Goal: Task Accomplishment & Management: Manage account settings

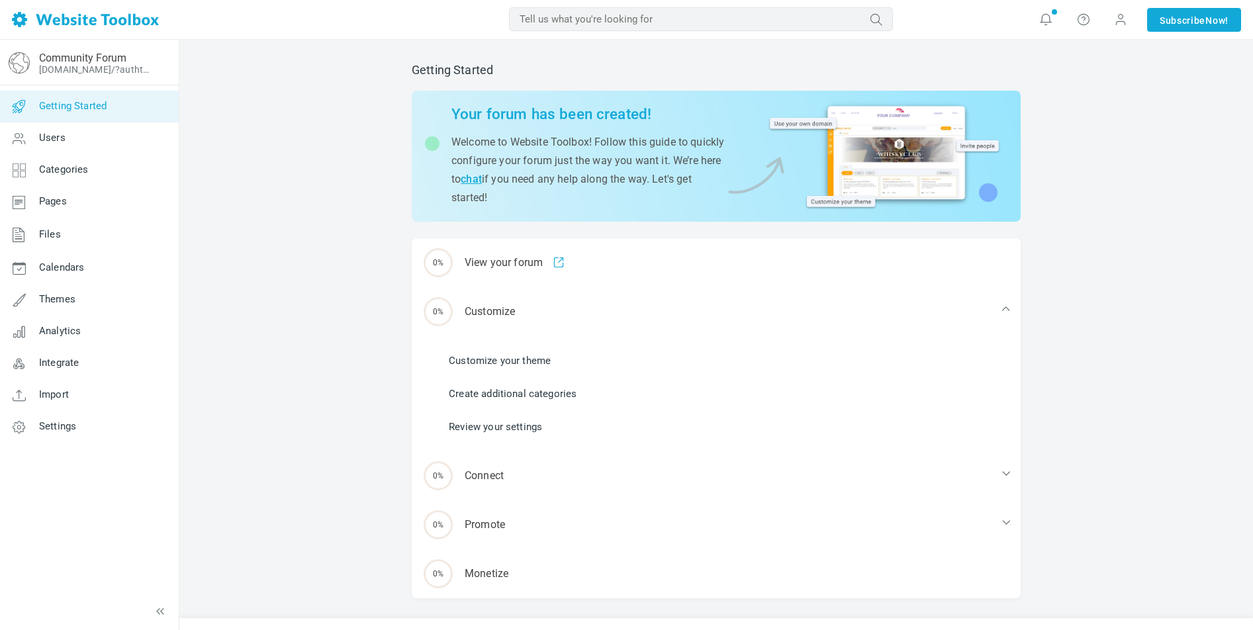
scroll to position [24, 0]
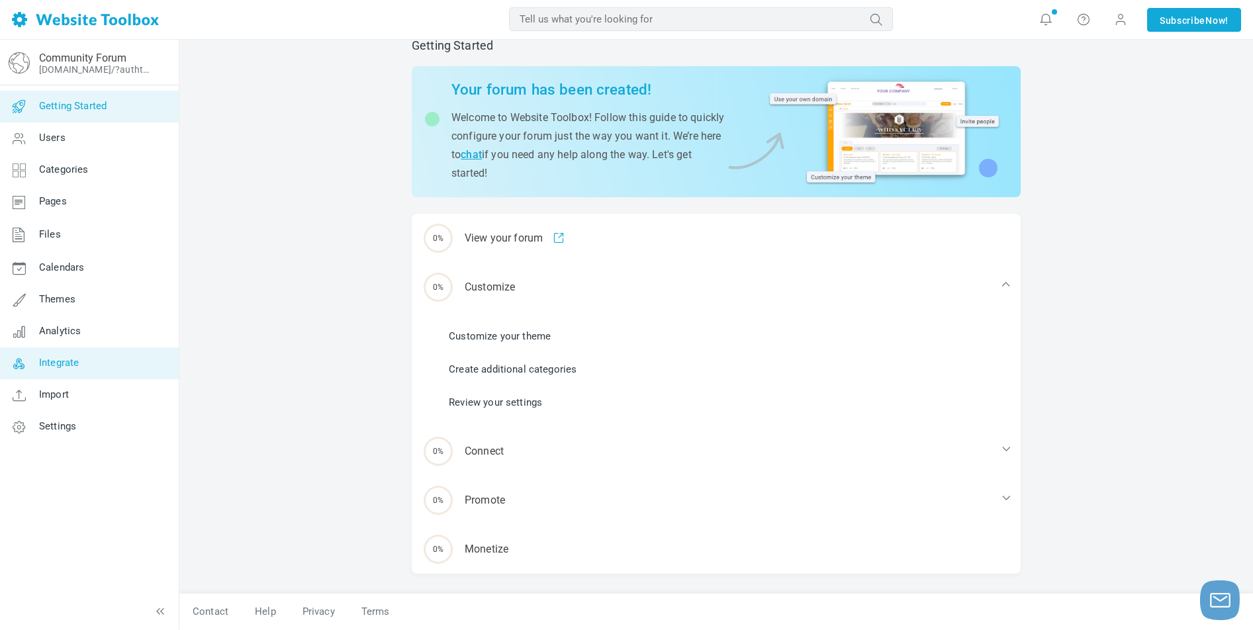
click at [32, 367] on icon at bounding box center [19, 364] width 40 height 32
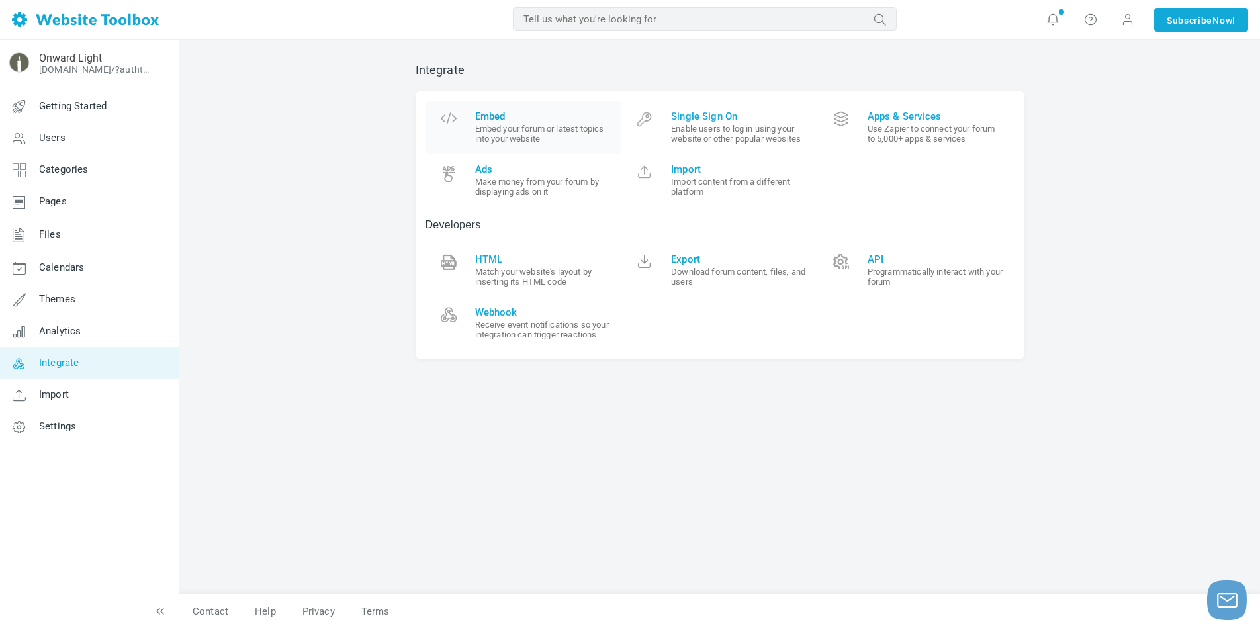
click at [538, 127] on small "Embed your forum or latest topics into your website" at bounding box center [543, 134] width 137 height 20
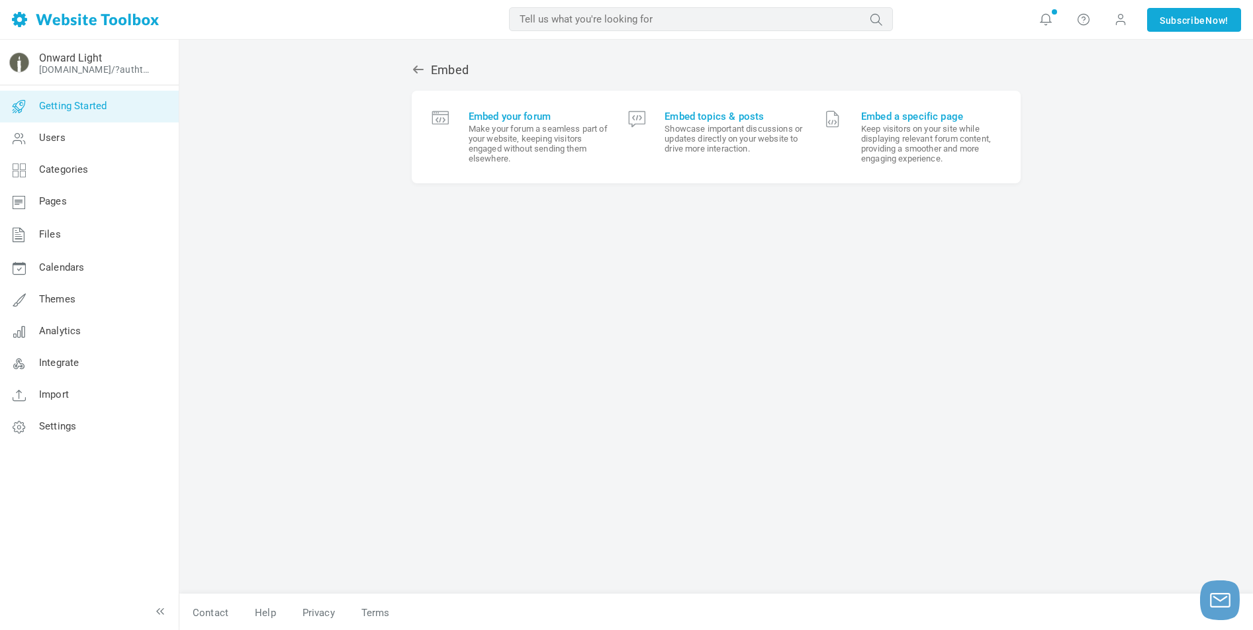
click at [75, 107] on span "Getting Started" at bounding box center [73, 106] width 68 height 12
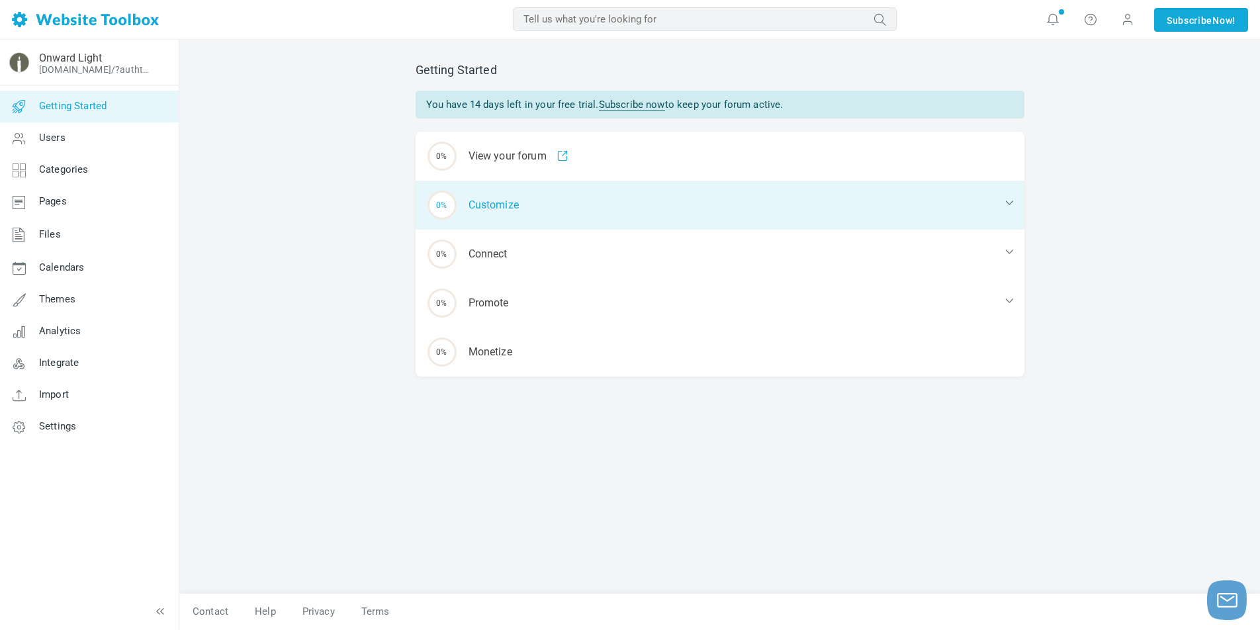
click at [497, 208] on div "0% Customize" at bounding box center [720, 205] width 609 height 49
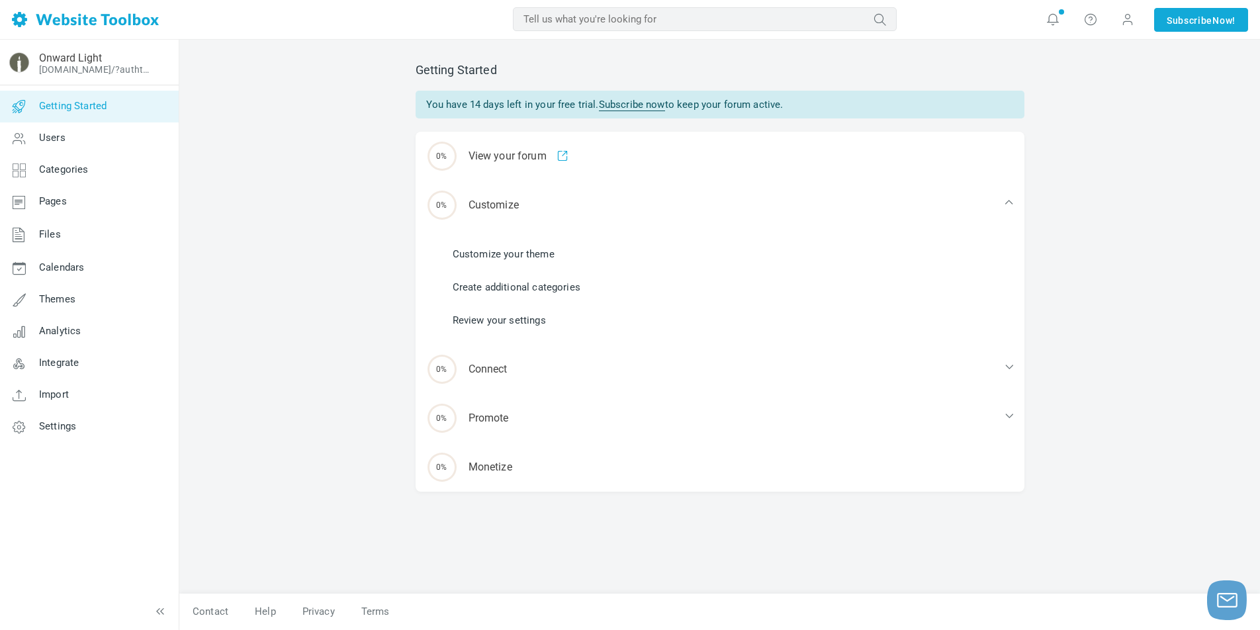
click at [502, 261] on li "Customize your theme" at bounding box center [728, 254] width 593 height 20
click at [495, 252] on link "Customize your theme" at bounding box center [504, 254] width 102 height 15
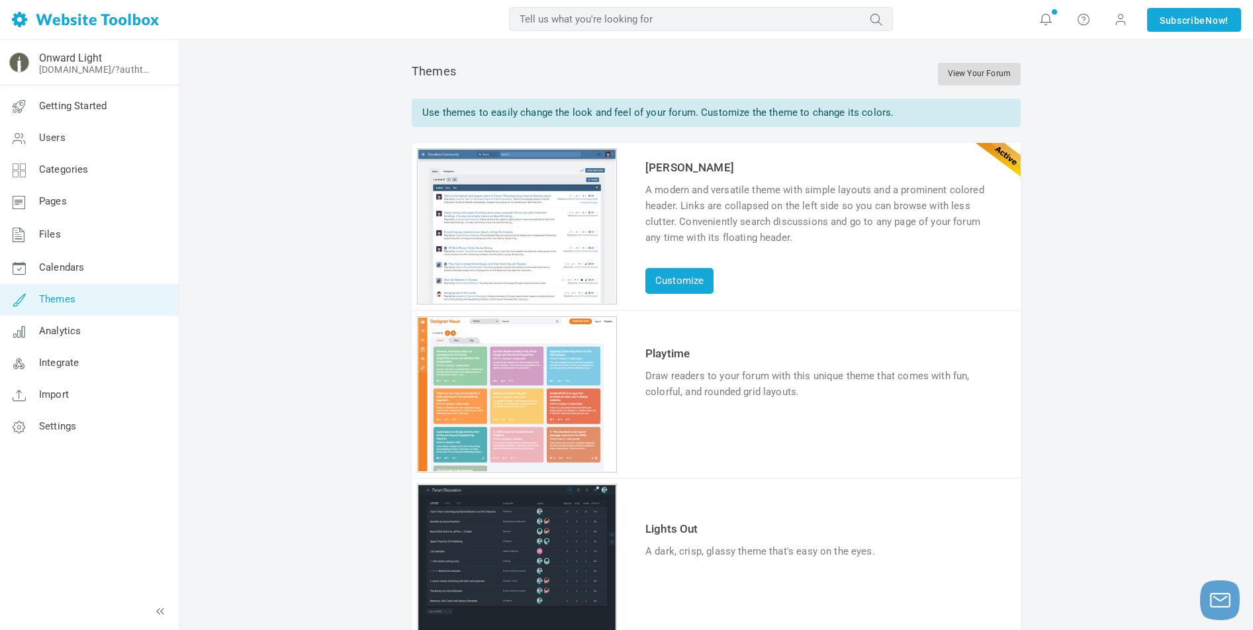
click at [986, 66] on link "View Your Forum" at bounding box center [979, 74] width 83 height 23
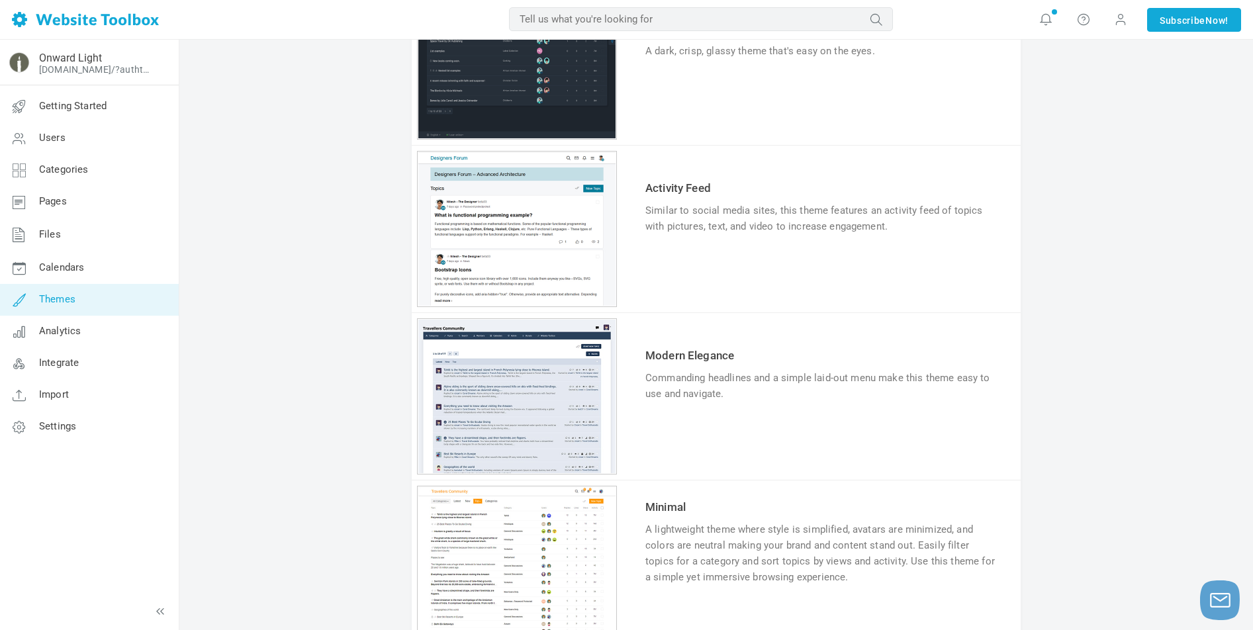
scroll to position [494, 0]
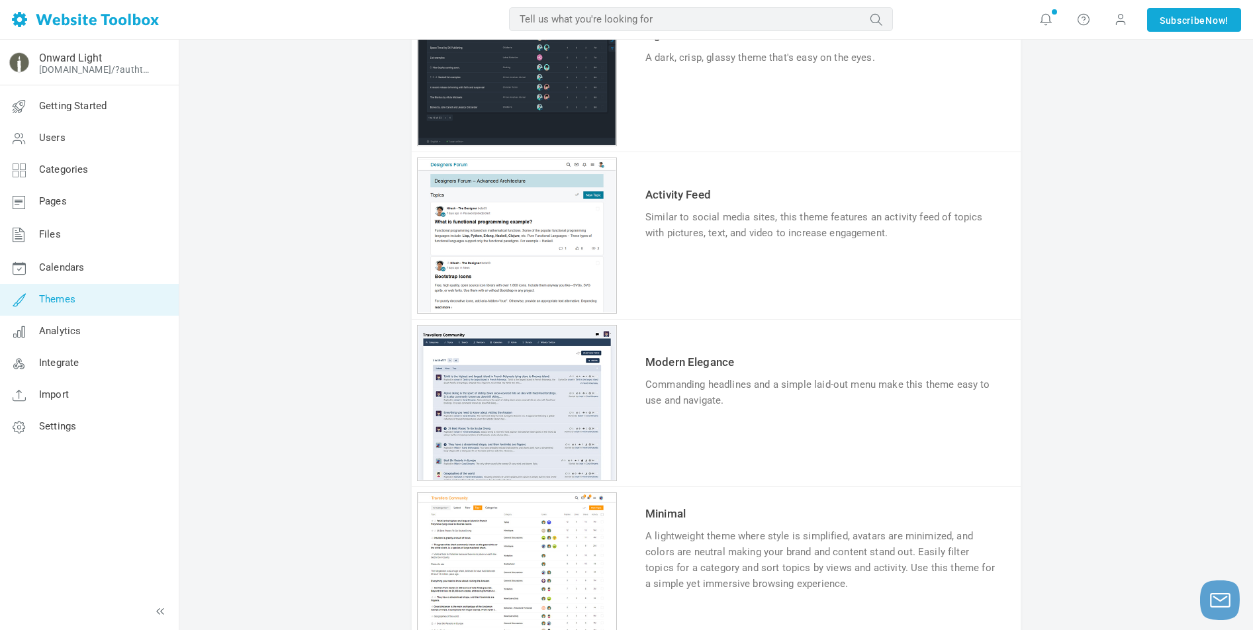
click at [687, 278] on link "Try & Customize" at bounding box center [693, 273] width 97 height 21
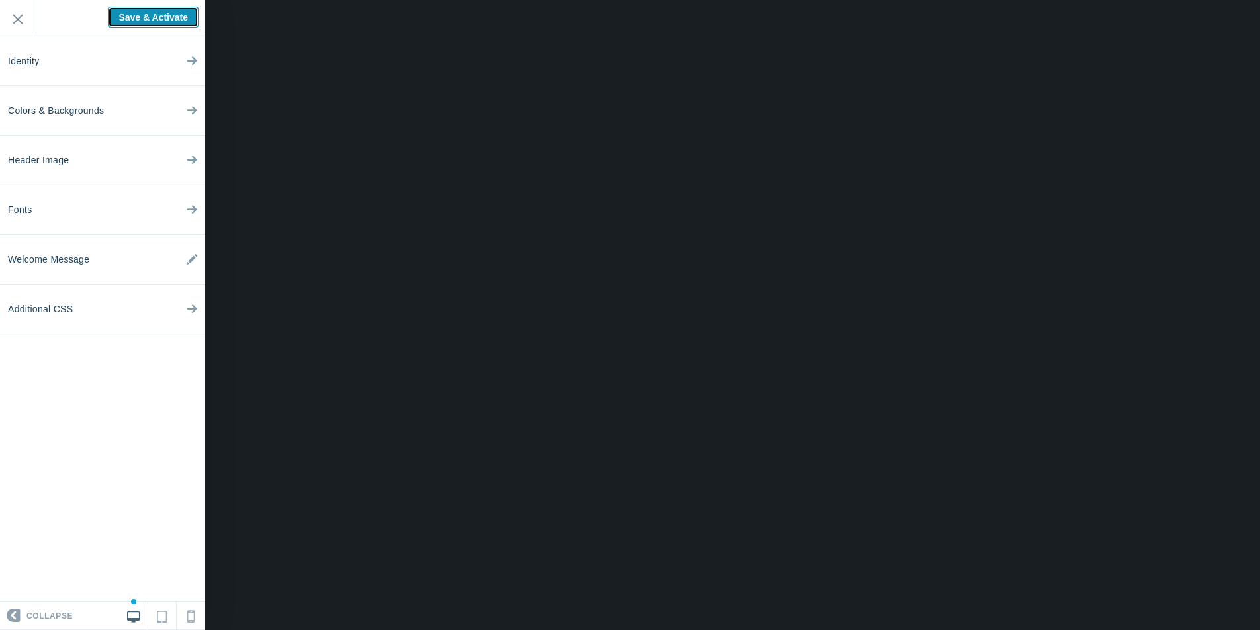
click at [152, 20] on input "Save & Activate" at bounding box center [153, 17] width 91 height 21
type input "Saving..."
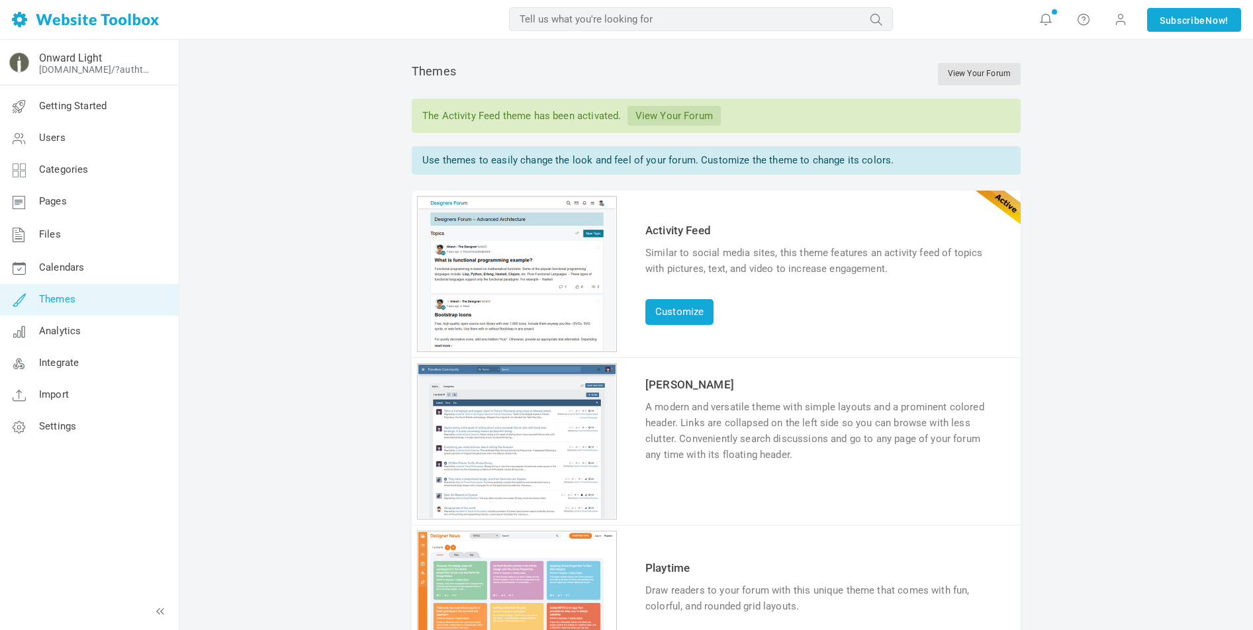
click at [677, 114] on link "View Your Forum" at bounding box center [674, 116] width 93 height 20
click at [79, 171] on span "Categories" at bounding box center [64, 170] width 50 height 12
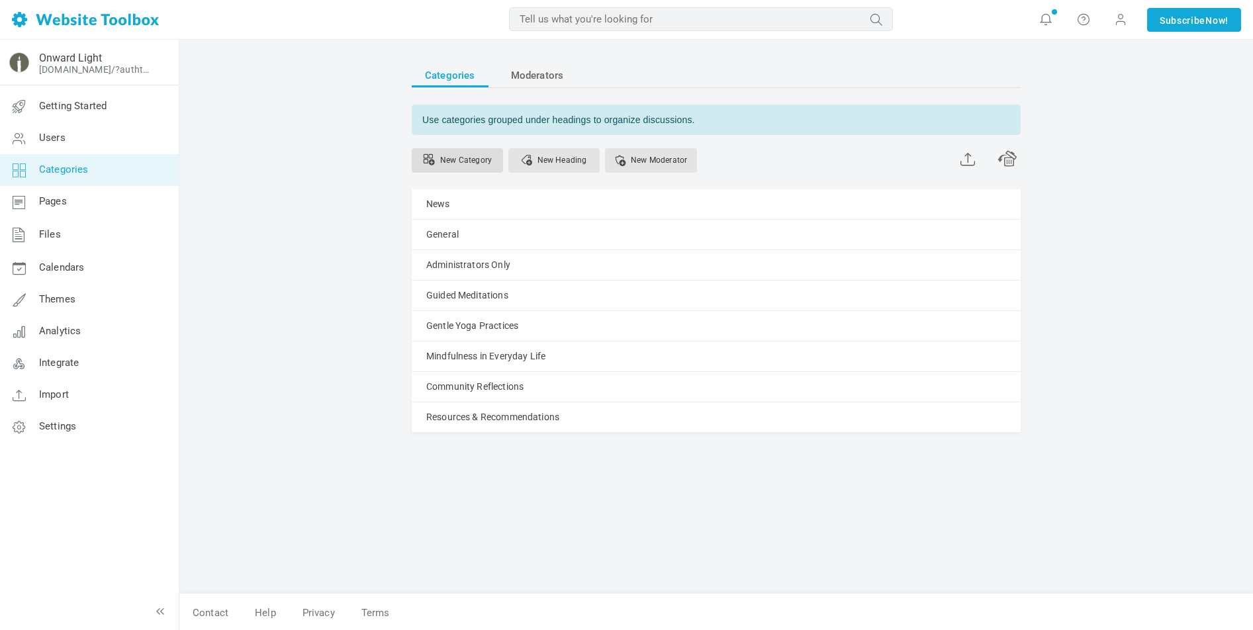
click at [477, 166] on link "New Category" at bounding box center [457, 160] width 91 height 24
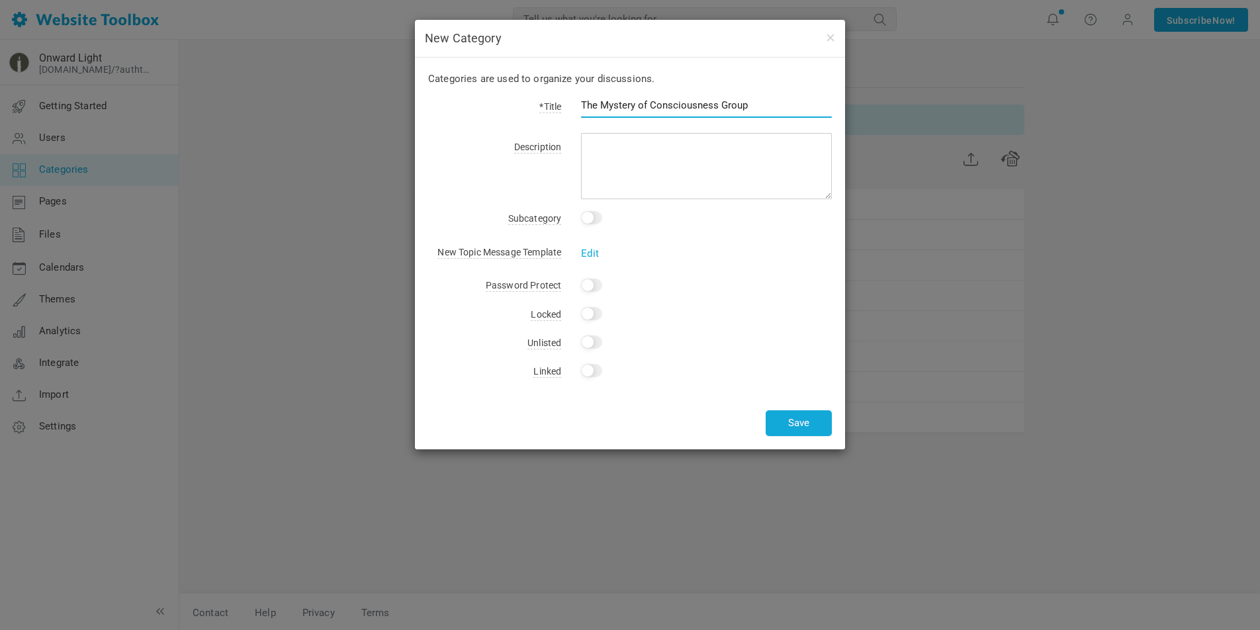
type input "The Mystery of Consciousness Group"
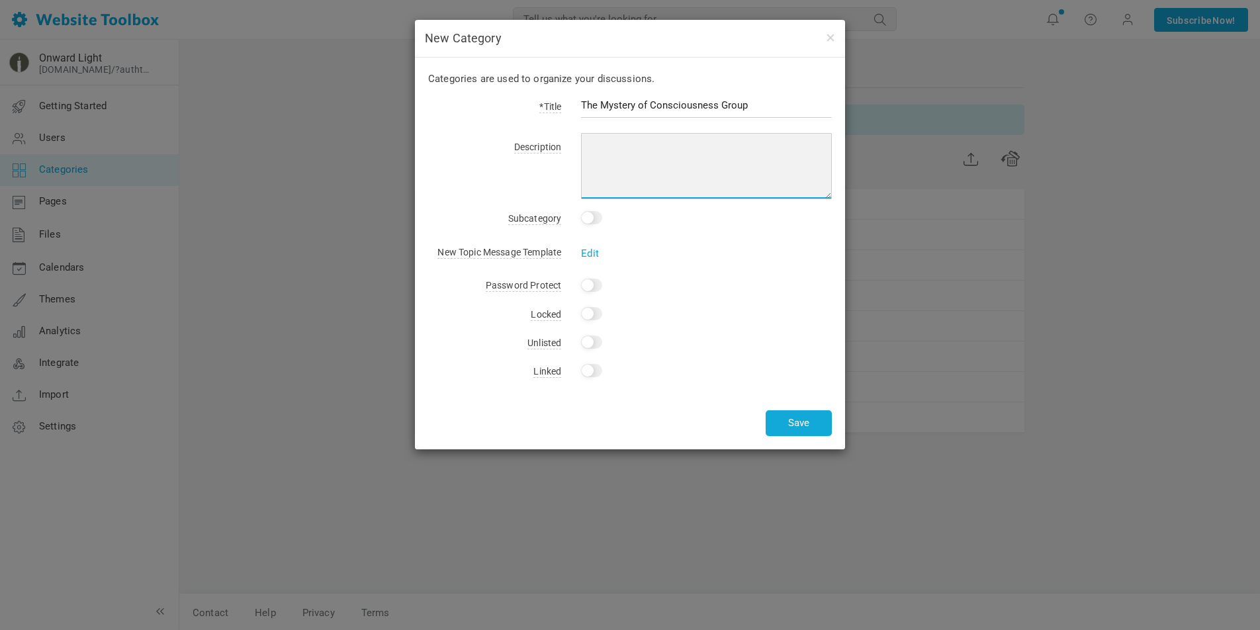
click at [657, 151] on textarea at bounding box center [706, 166] width 251 height 66
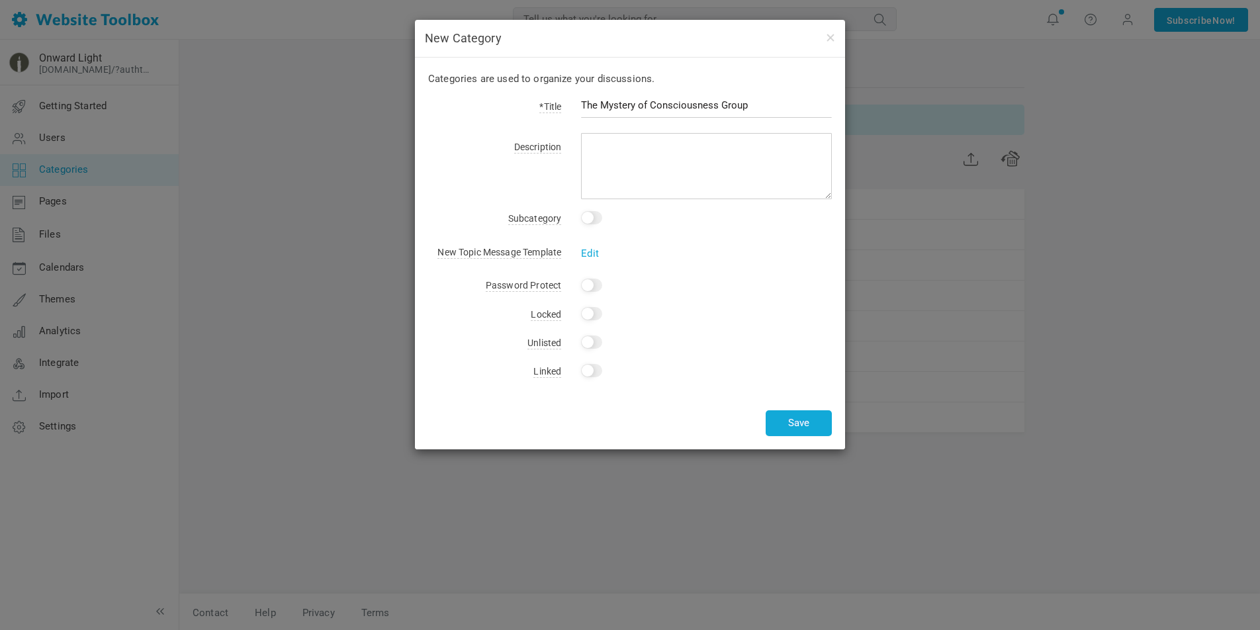
click at [596, 283] on input "Yes" at bounding box center [591, 285] width 21 height 13
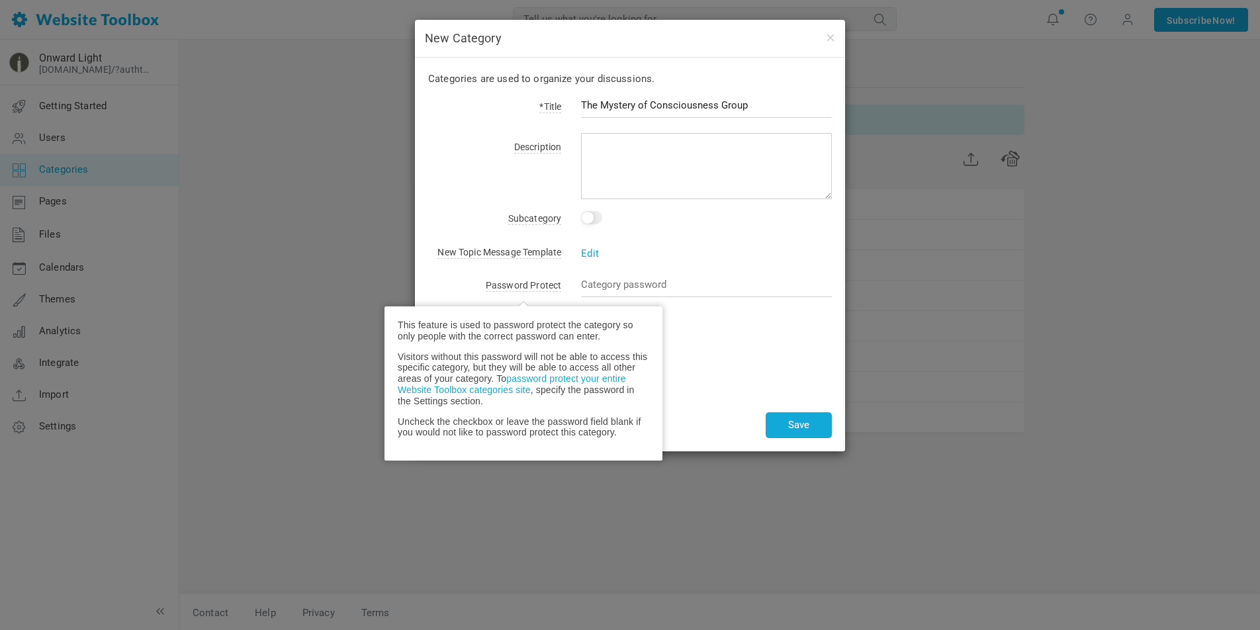
checkbox input "false"
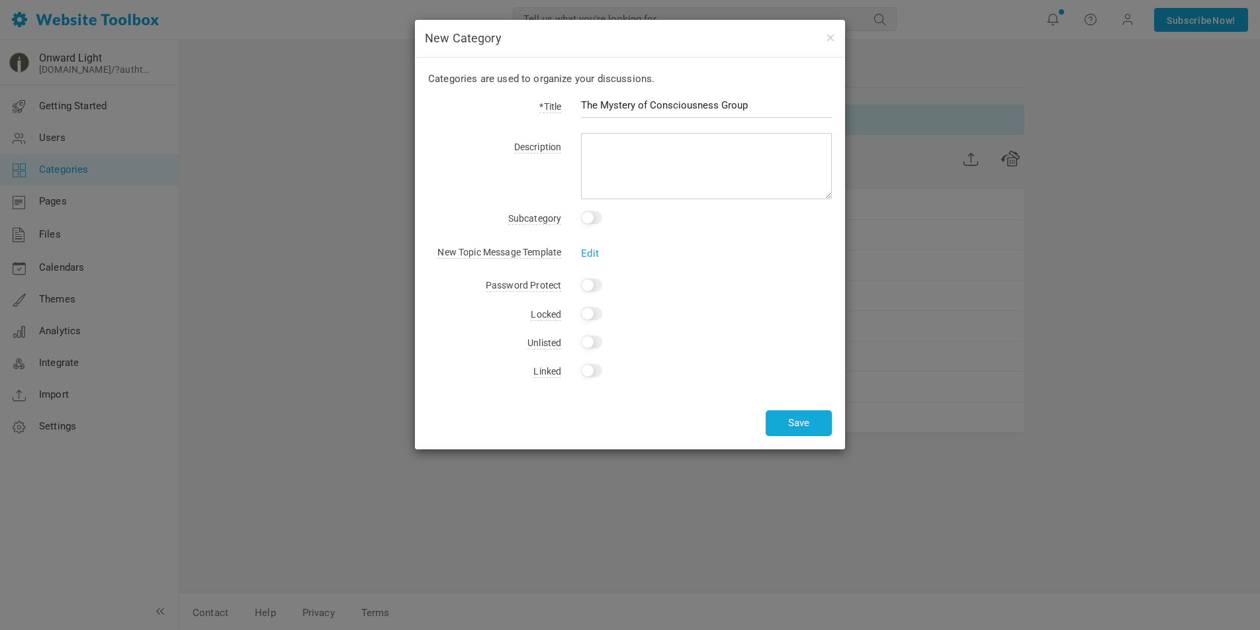
click at [675, 240] on div "Edit" at bounding box center [696, 246] width 271 height 16
click at [813, 428] on button "Save" at bounding box center [799, 423] width 66 height 26
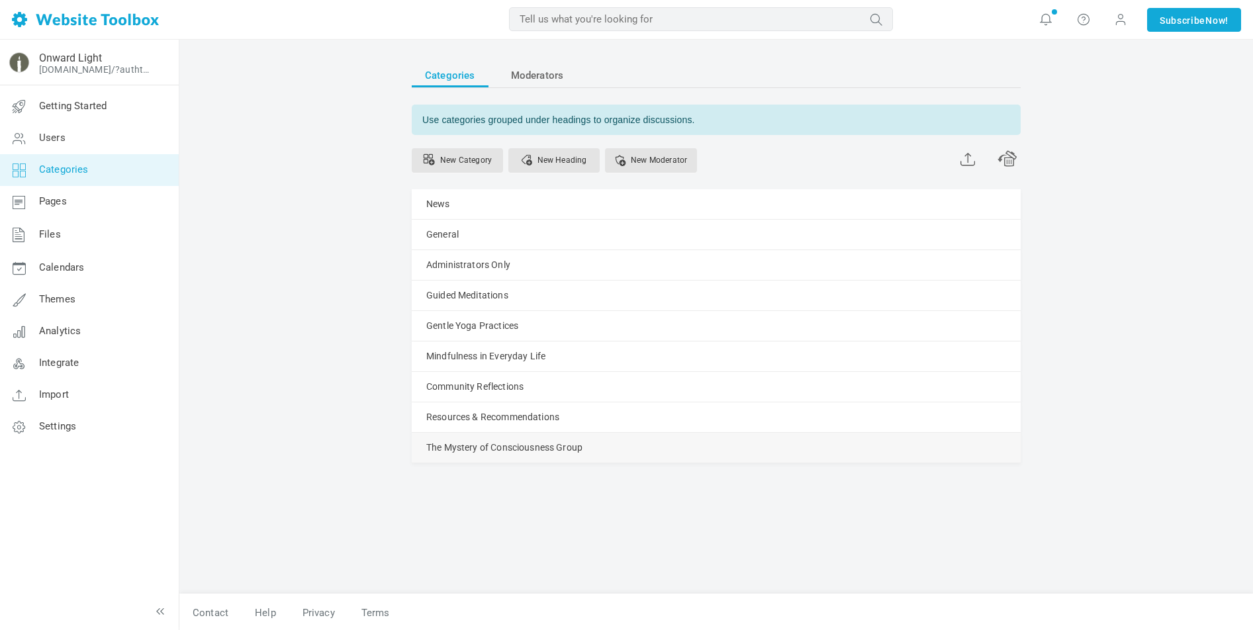
click at [999, 448] on div "The Mystery of Consciousness Group Manage Edit Delete View Category Copy Email …" at bounding box center [716, 448] width 609 height 30
click at [489, 420] on link "Resources & Recommendations" at bounding box center [492, 417] width 133 height 17
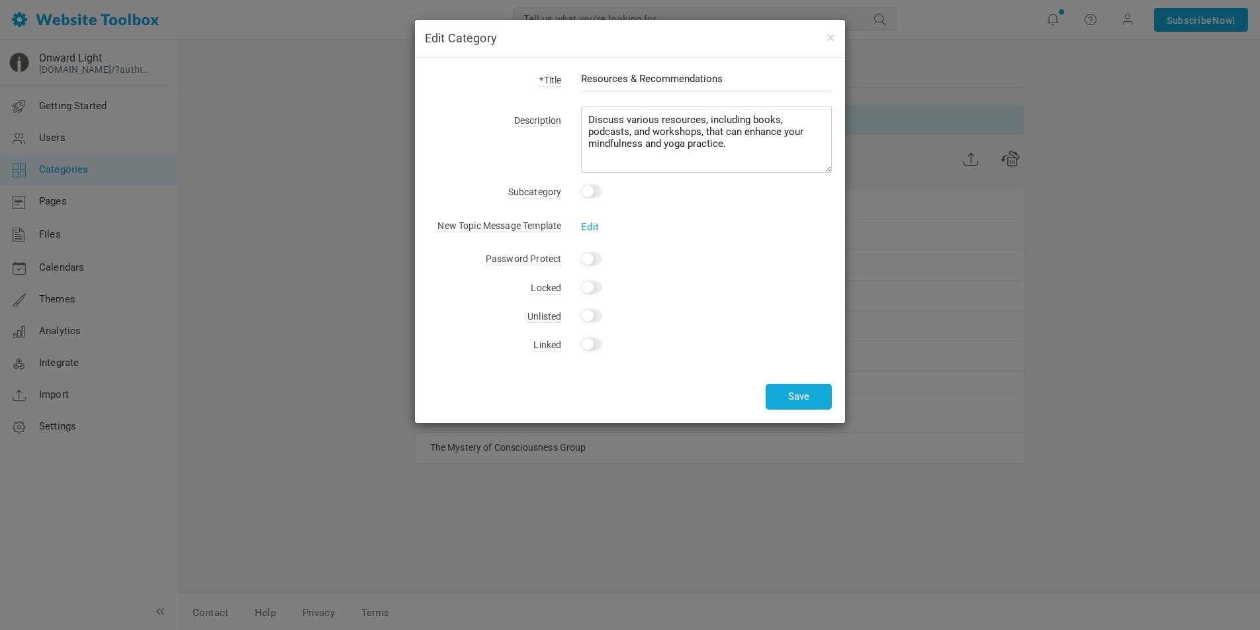
click at [835, 35] on div "Edit Category" at bounding box center [630, 39] width 430 height 38
click at [195, 344] on div "Edit Category *Title Resources & Recommendations Description Discuss various re…" at bounding box center [630, 315] width 1260 height 630
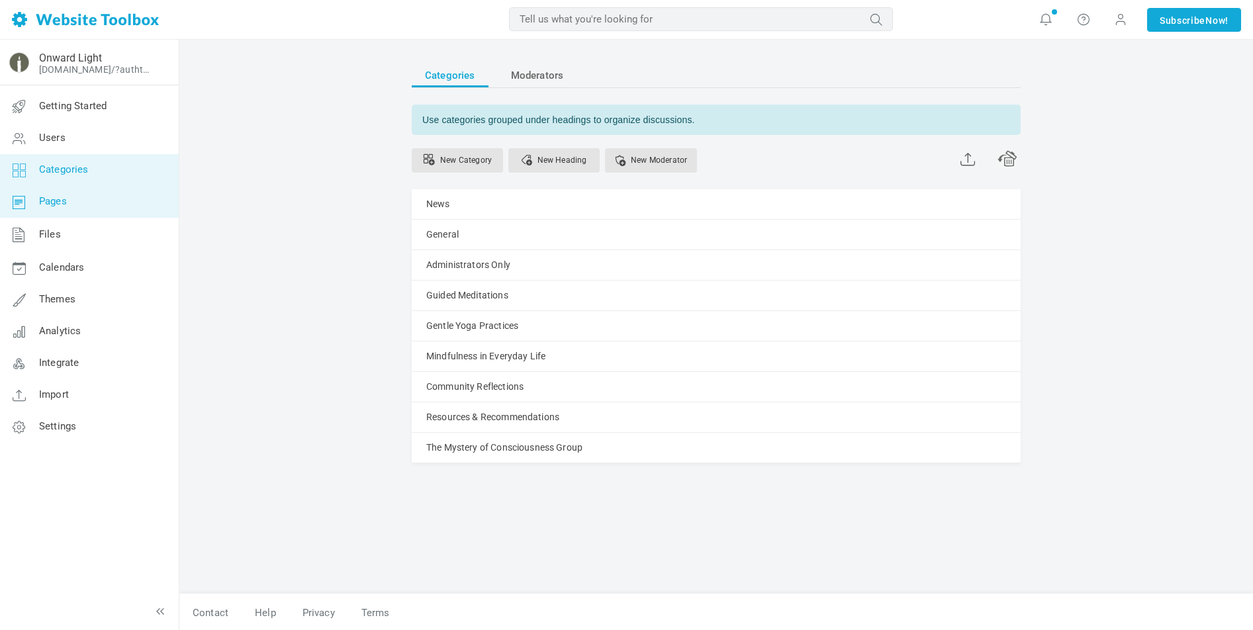
click at [44, 197] on span "Pages" at bounding box center [53, 201] width 28 height 12
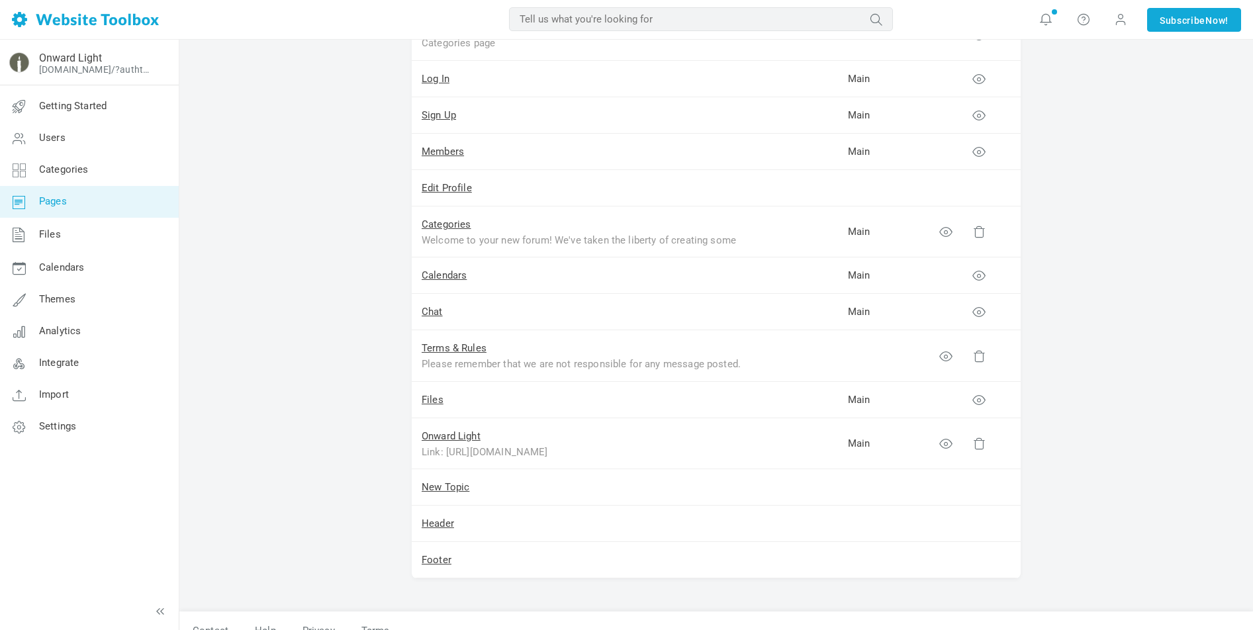
scroll to position [184, 0]
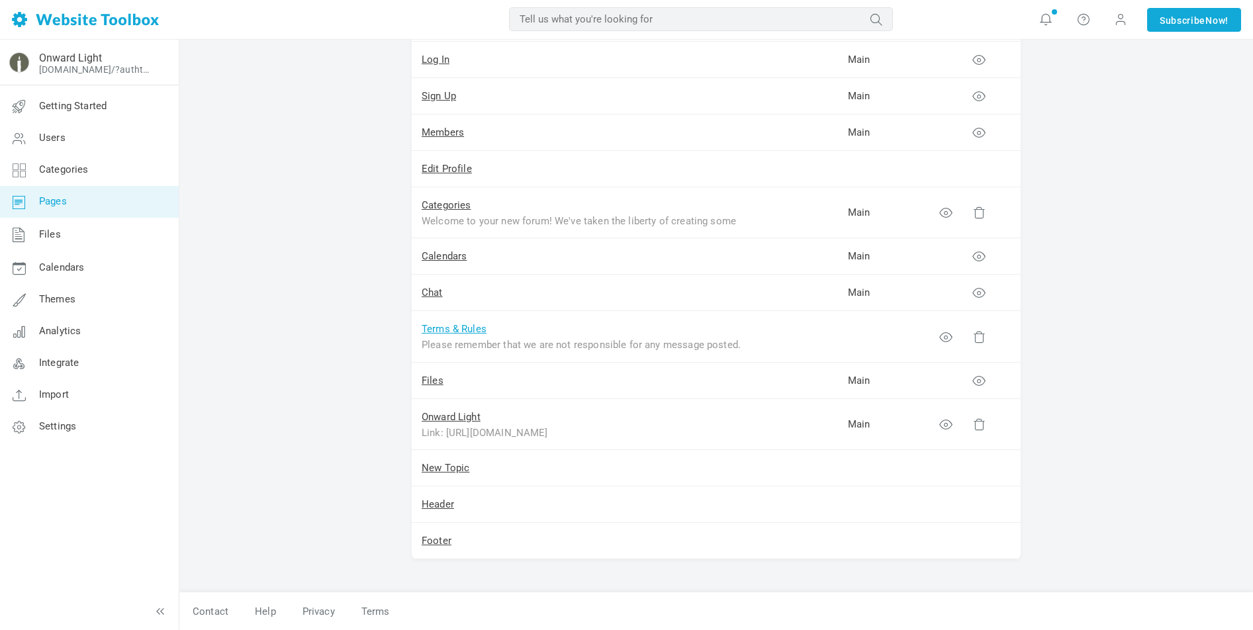
click at [467, 328] on link "Terms & Rules" at bounding box center [454, 329] width 65 height 12
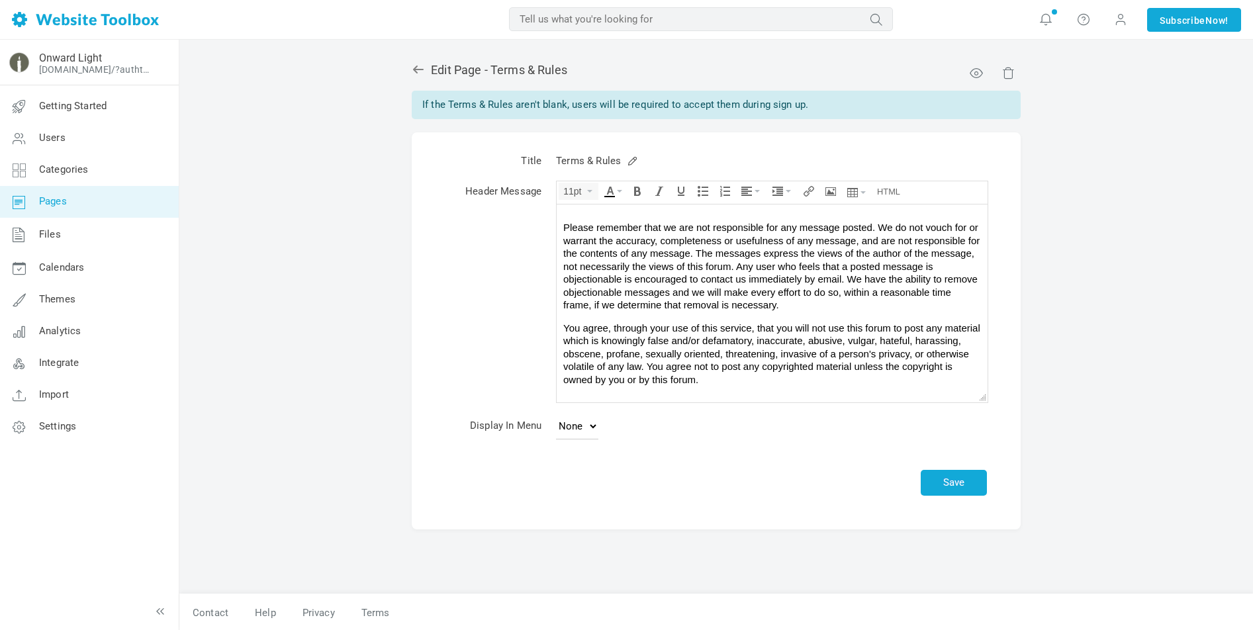
click at [737, 287] on p "Please remember that we are not responsible for any message posted. We do not v…" at bounding box center [772, 266] width 418 height 91
drag, startPoint x: 704, startPoint y: 225, endPoint x: 687, endPoint y: 303, distance: 79.3
click at [687, 303] on p "Please remember that we are not responsible for any message posted. We do not v…" at bounding box center [772, 265] width 418 height 91
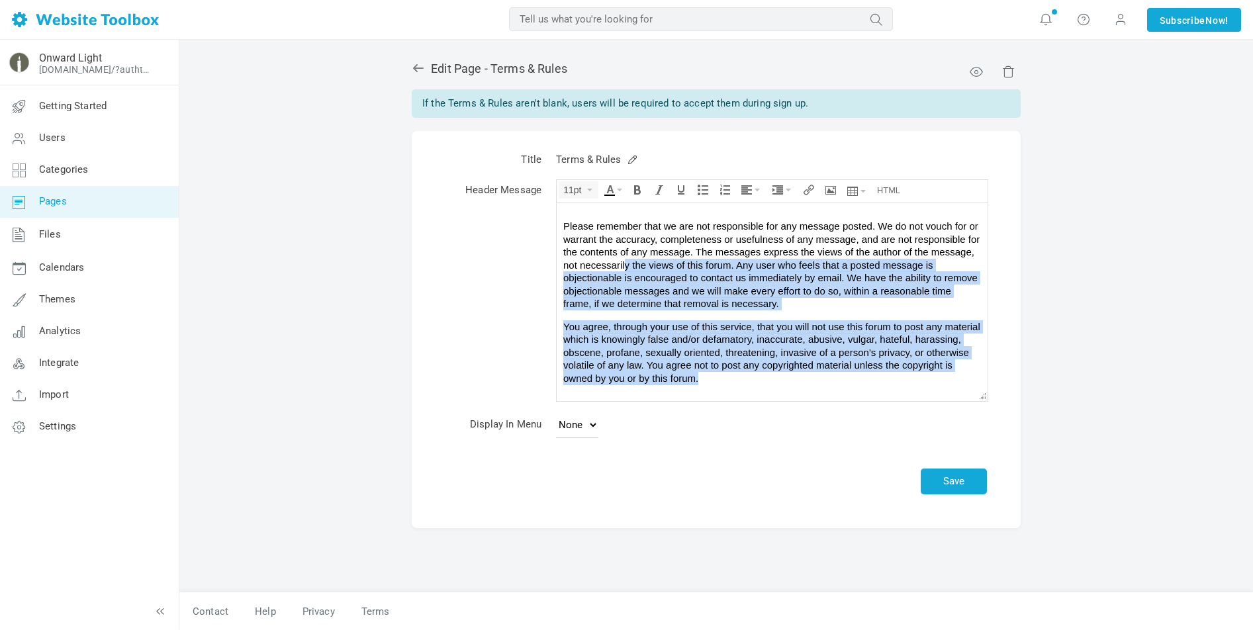
drag, startPoint x: 626, startPoint y: 261, endPoint x: 742, endPoint y: 402, distance: 182.5
click at [742, 401] on html "Please remember that we are not responsible for any message posted. We do not v…" at bounding box center [772, 302] width 431 height 198
click at [736, 371] on p "You agree, through your use of this service, that you will not use this forum t…" at bounding box center [772, 352] width 418 height 65
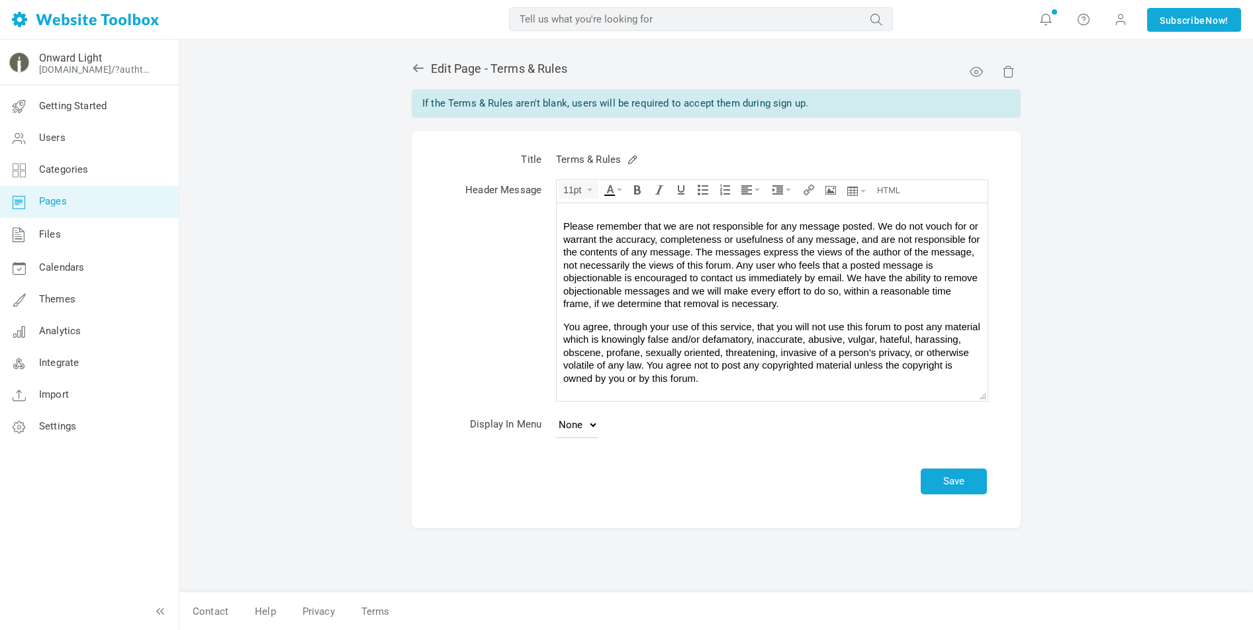
click at [734, 377] on p "You agree, through your use of this service, that you will not use this forum t…" at bounding box center [772, 352] width 418 height 65
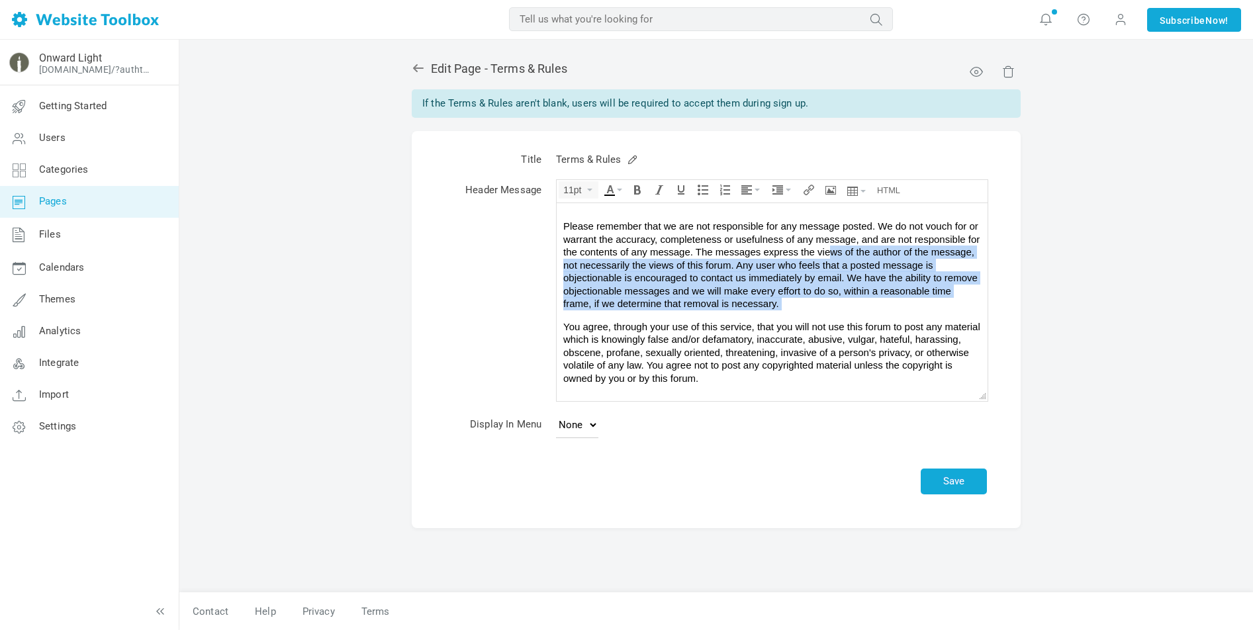
drag, startPoint x: 833, startPoint y: 253, endPoint x: 835, endPoint y: 312, distance: 59.0
click at [835, 312] on body "Please remember that we are not responsible for any message posted. We do not v…" at bounding box center [772, 302] width 431 height 198
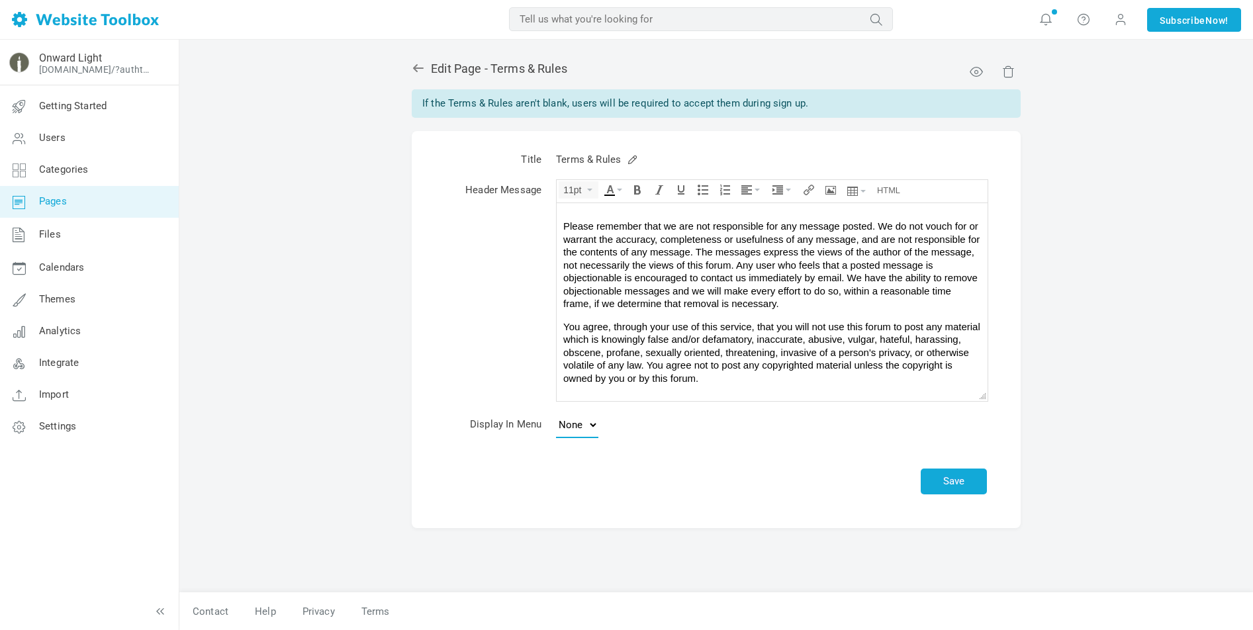
click at [577, 428] on select "None Footer" at bounding box center [577, 425] width 42 height 26
select select "footer"
click at [556, 412] on select "None Footer" at bounding box center [577, 425] width 42 height 26
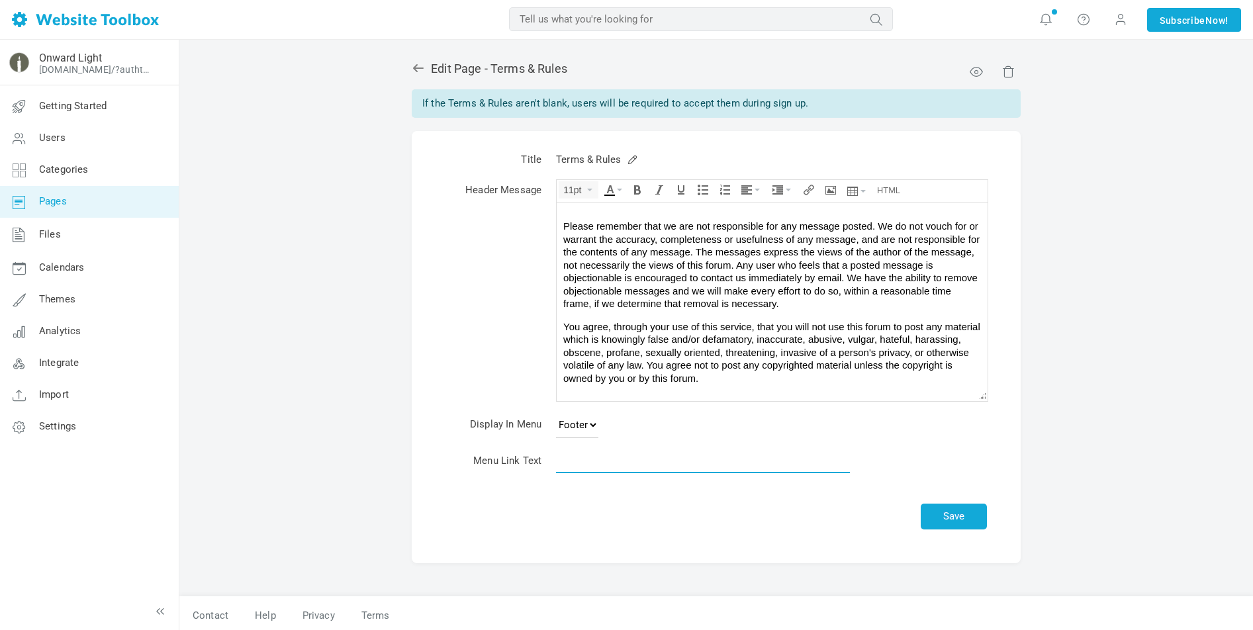
click at [570, 462] on input "text" at bounding box center [703, 460] width 294 height 25
click at [962, 519] on button "Save" at bounding box center [954, 517] width 66 height 26
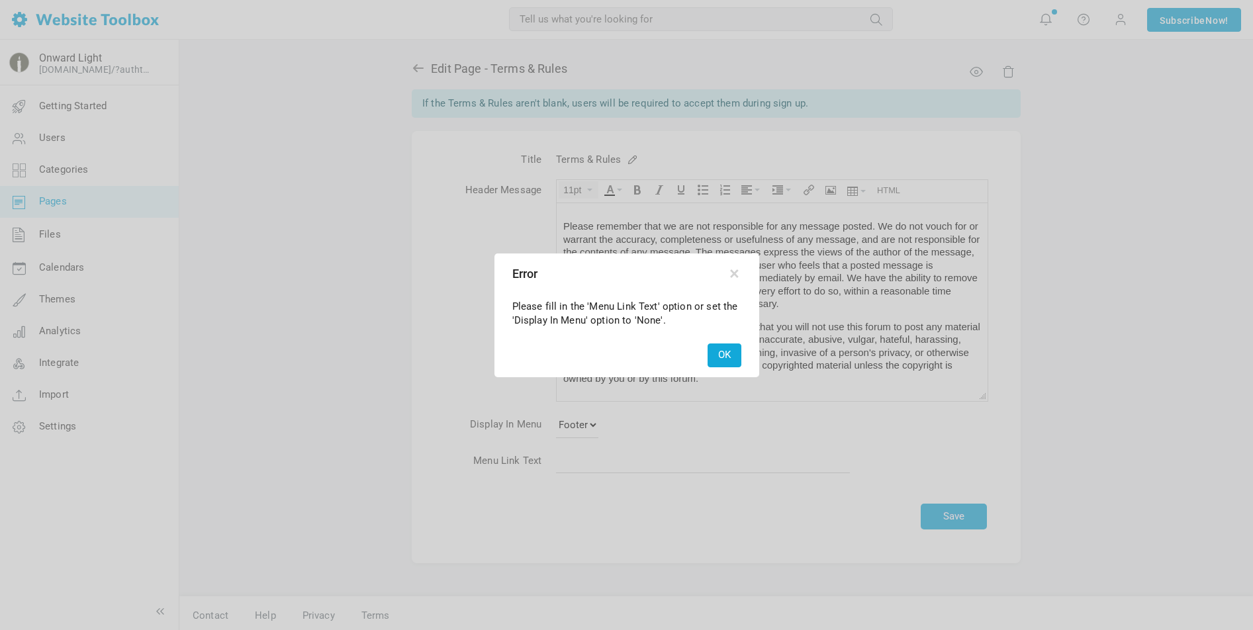
click at [731, 359] on button "OK" at bounding box center [725, 355] width 34 height 23
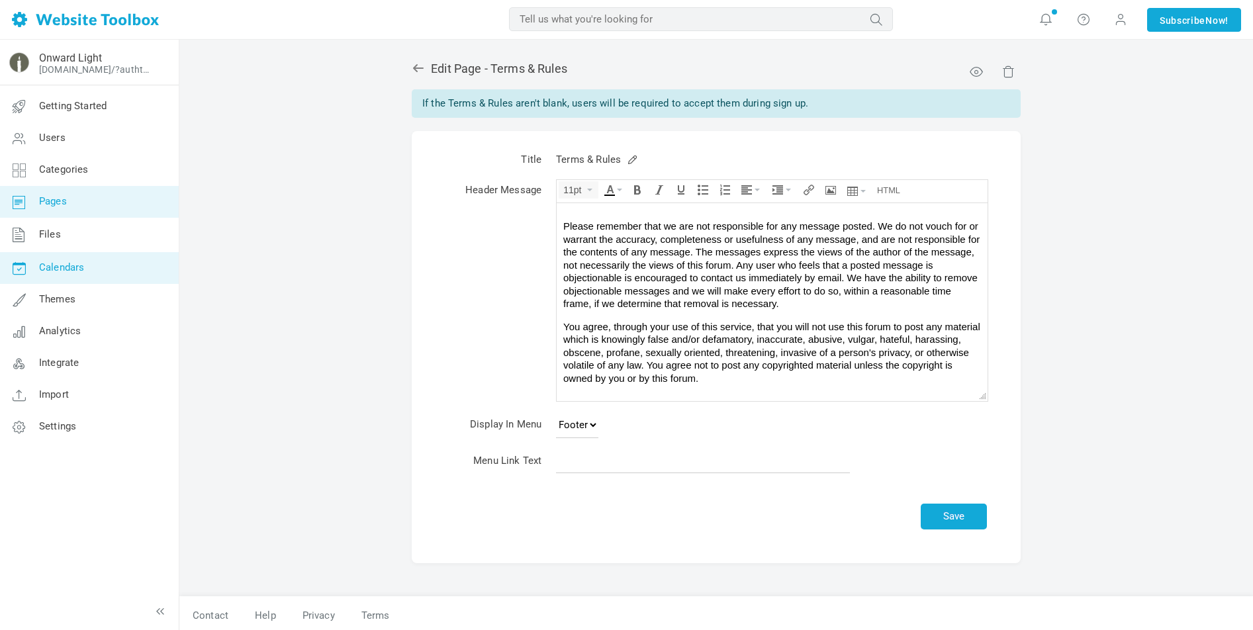
click at [70, 277] on link "Calendars" at bounding box center [88, 268] width 179 height 32
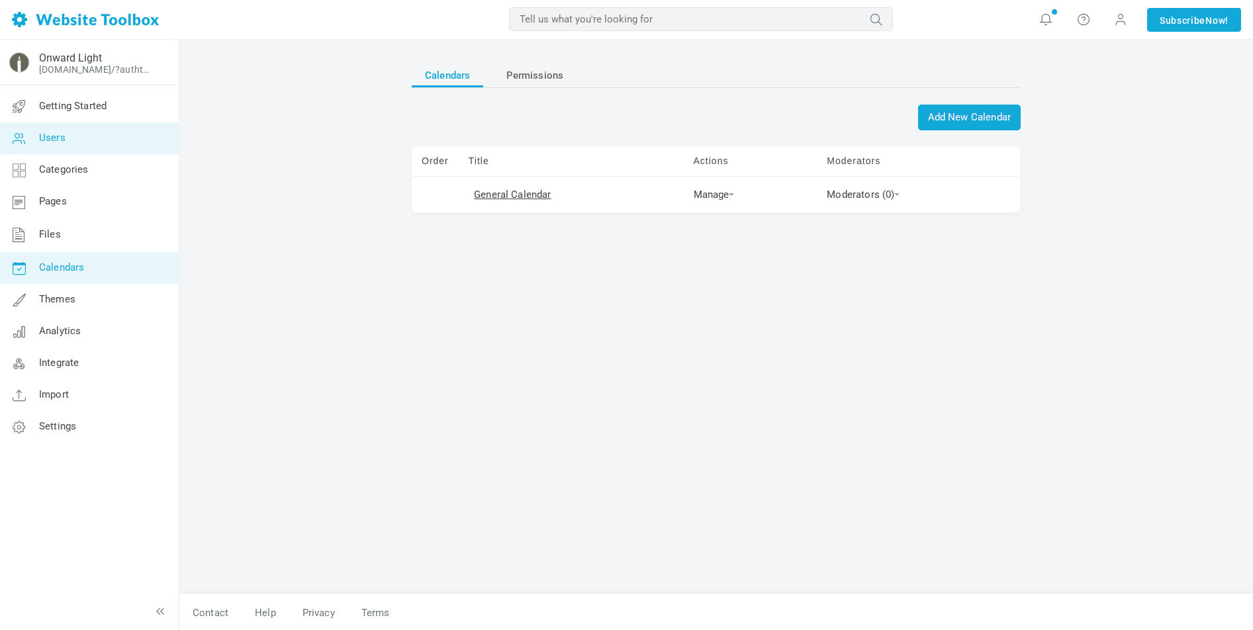
click at [65, 140] on link "Users" at bounding box center [88, 138] width 179 height 32
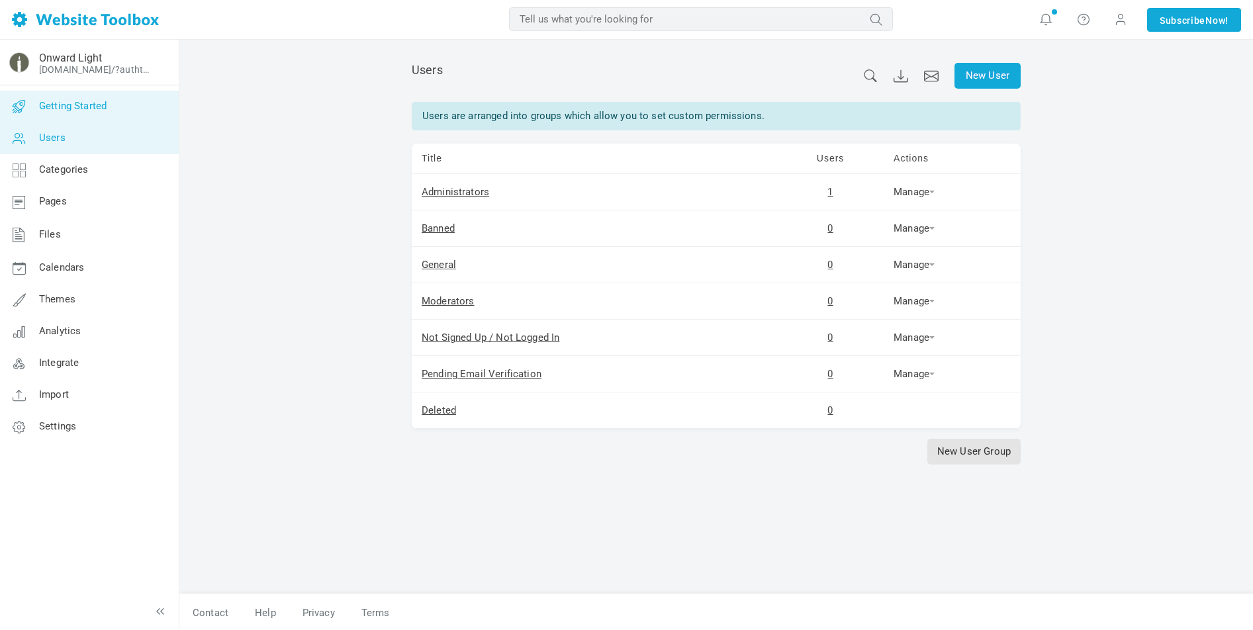
click at [66, 109] on span "Getting Started" at bounding box center [73, 106] width 68 height 12
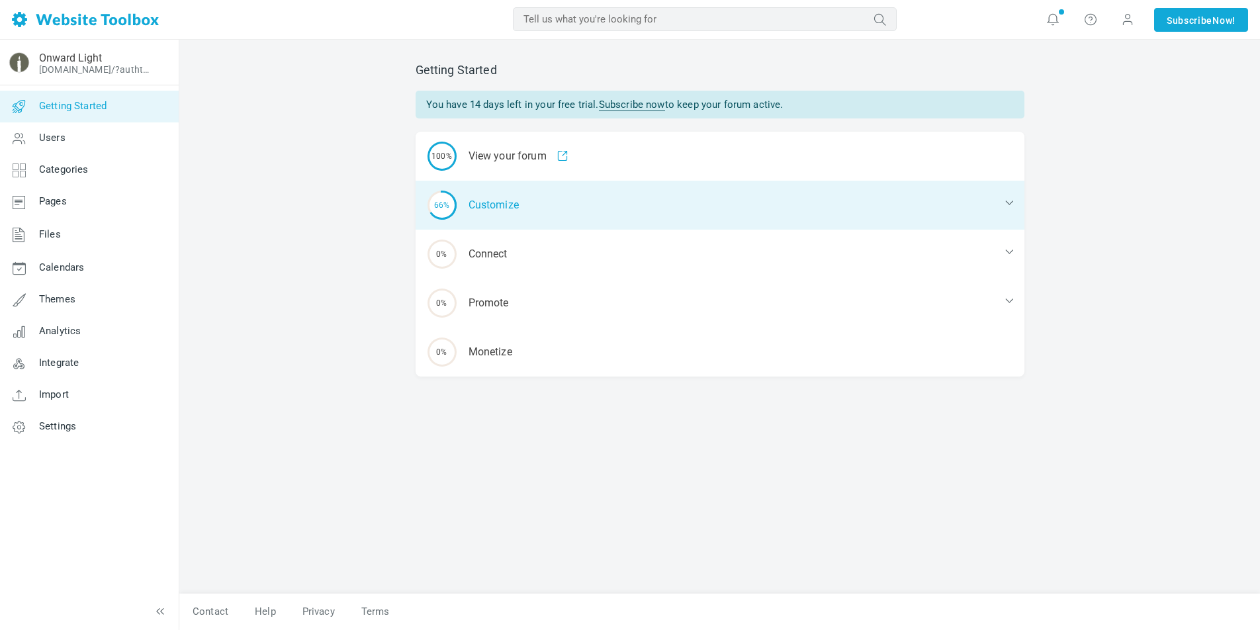
click at [503, 203] on div "66% Customize" at bounding box center [720, 205] width 609 height 49
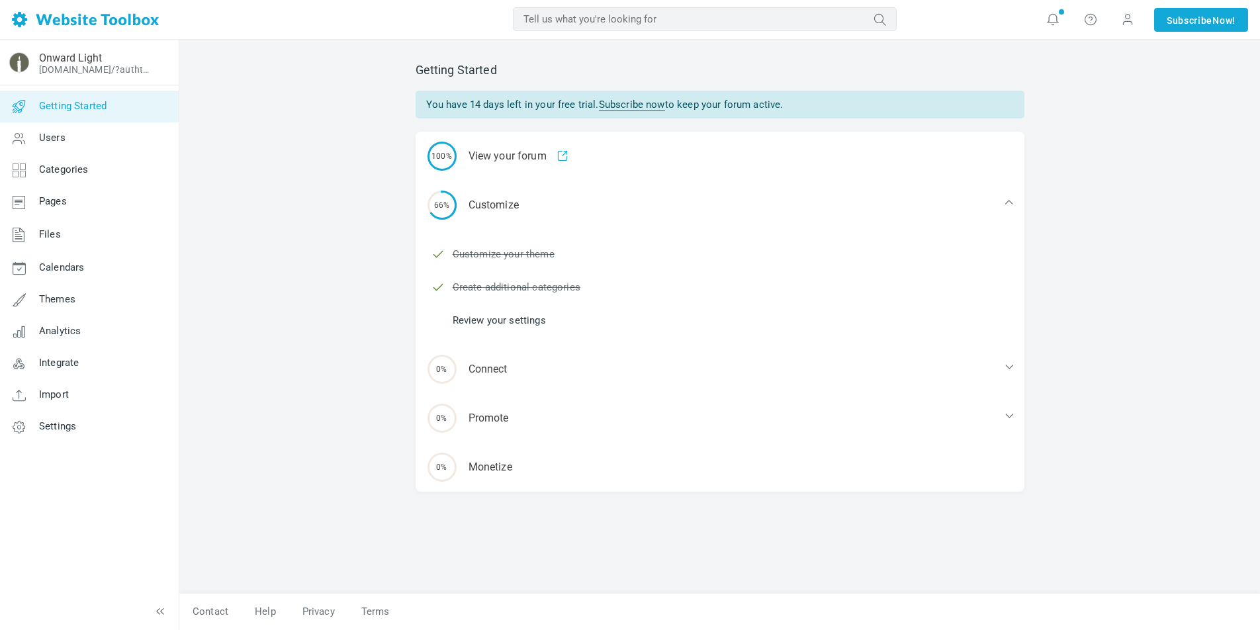
click at [492, 317] on link "Review your settings" at bounding box center [499, 320] width 93 height 15
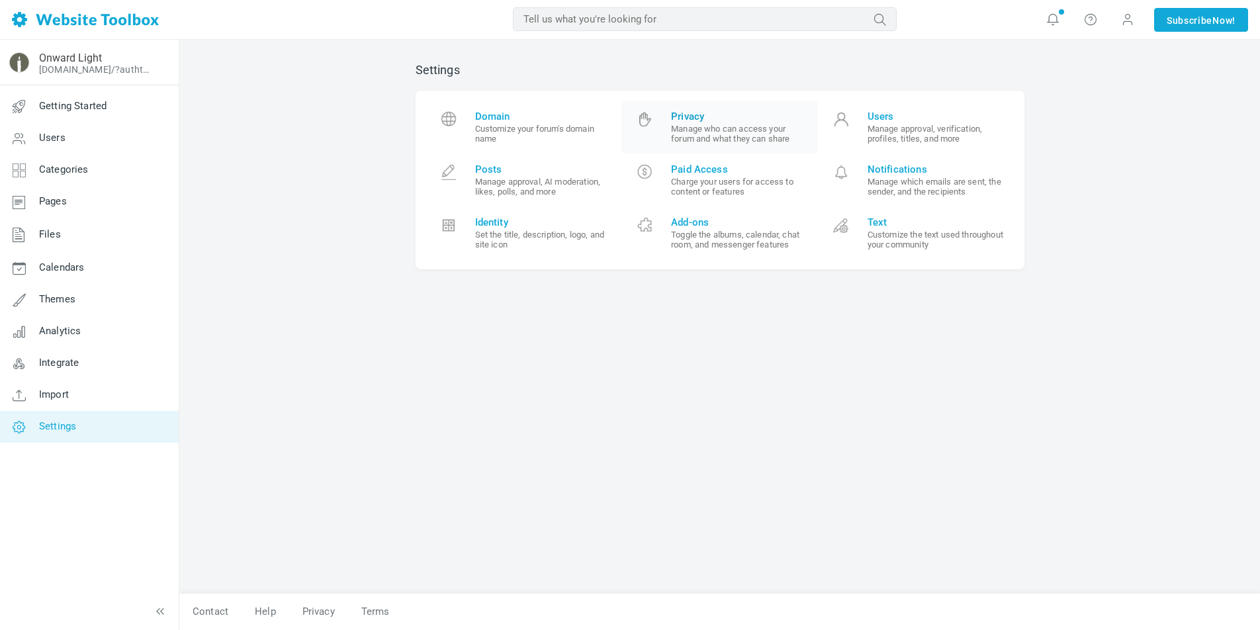
click at [720, 128] on small "Manage who can access your forum and what they can share" at bounding box center [739, 134] width 137 height 20
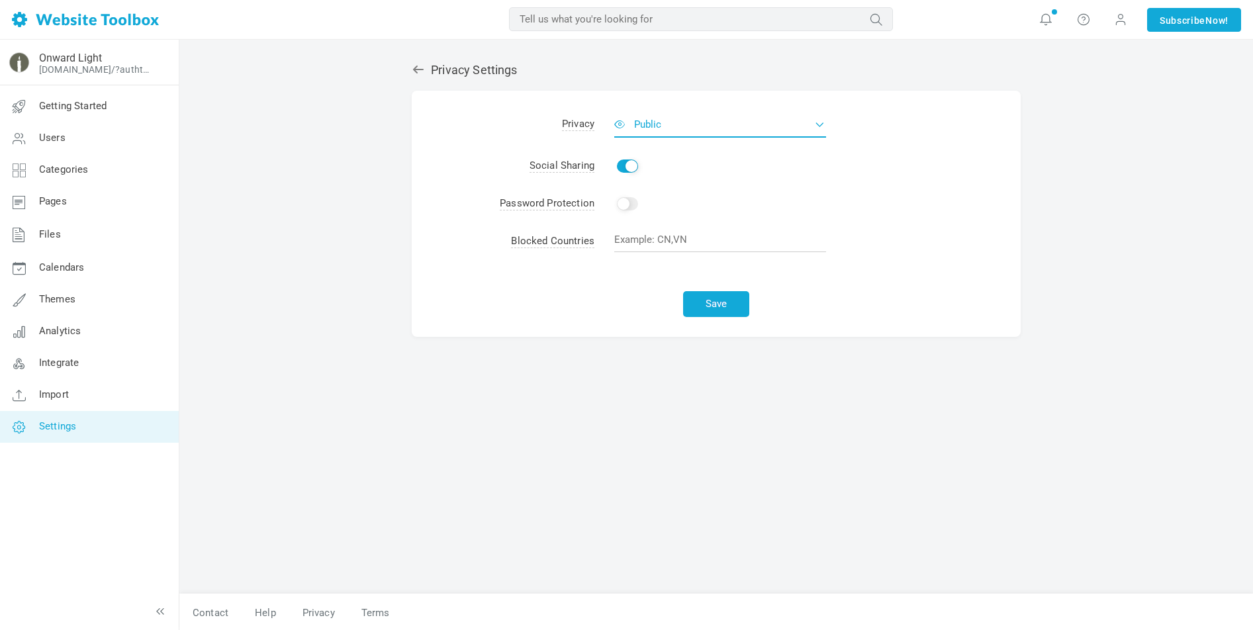
click at [661, 121] on span "Public" at bounding box center [647, 125] width 27 height 12
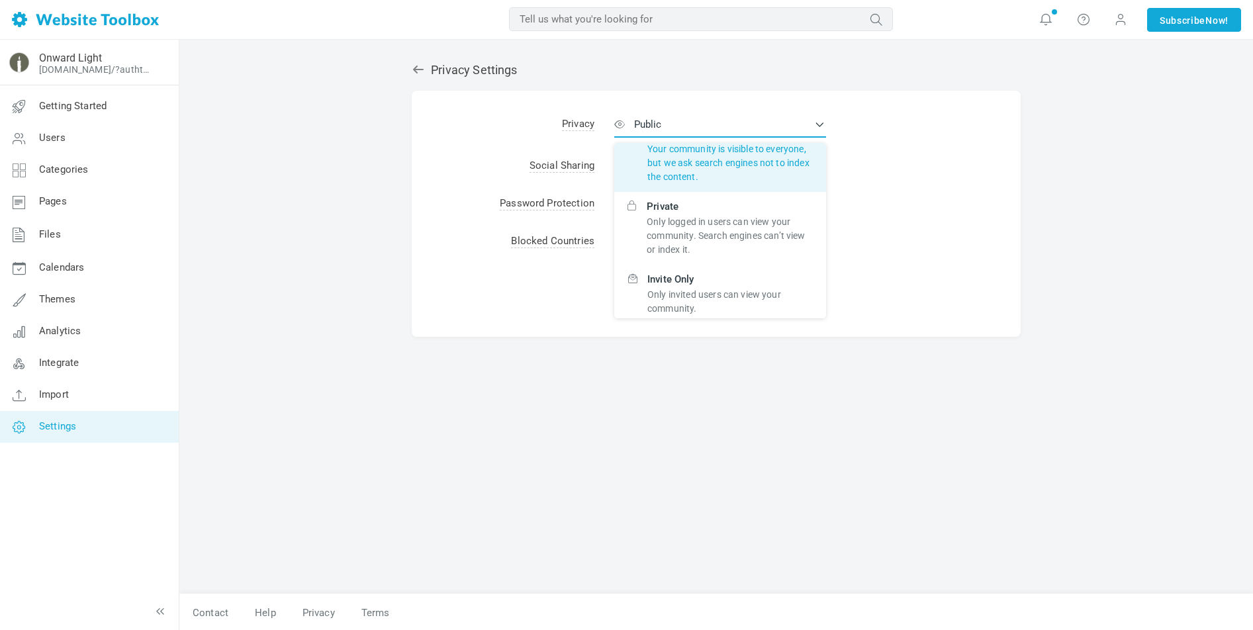
scroll to position [82, 0]
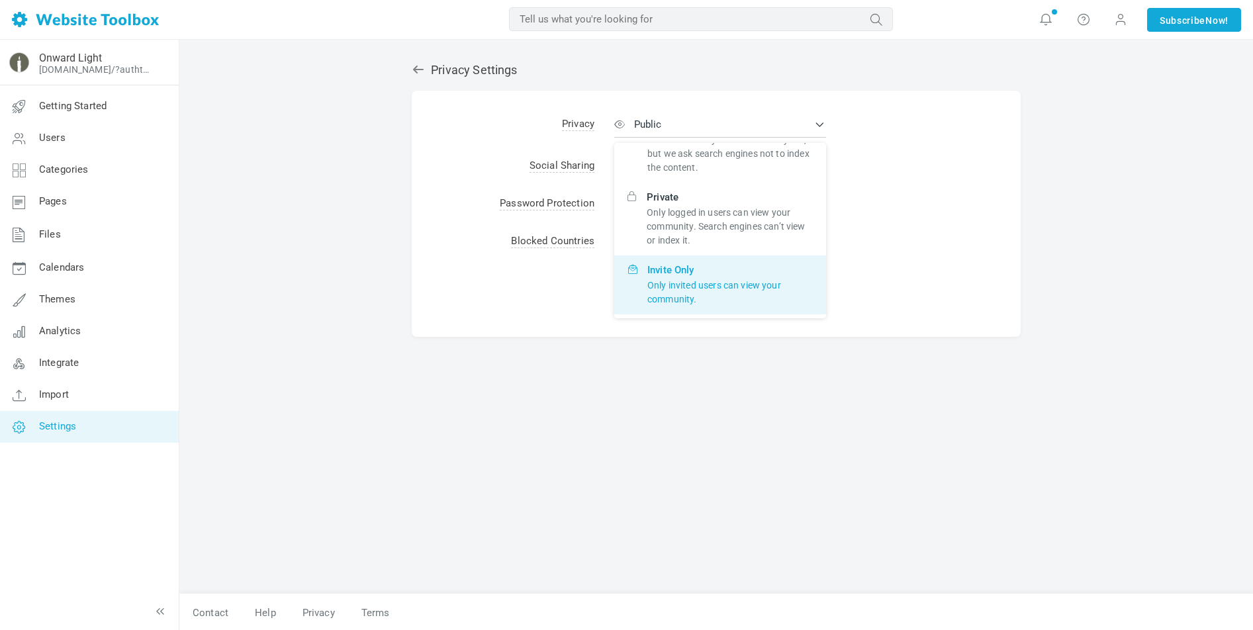
click at [687, 293] on p "Only invited users can view your community." at bounding box center [730, 293] width 166 height 28
click at [0, 0] on input "Invite Only Only invited users can view your community." at bounding box center [0, 0] width 0 height 0
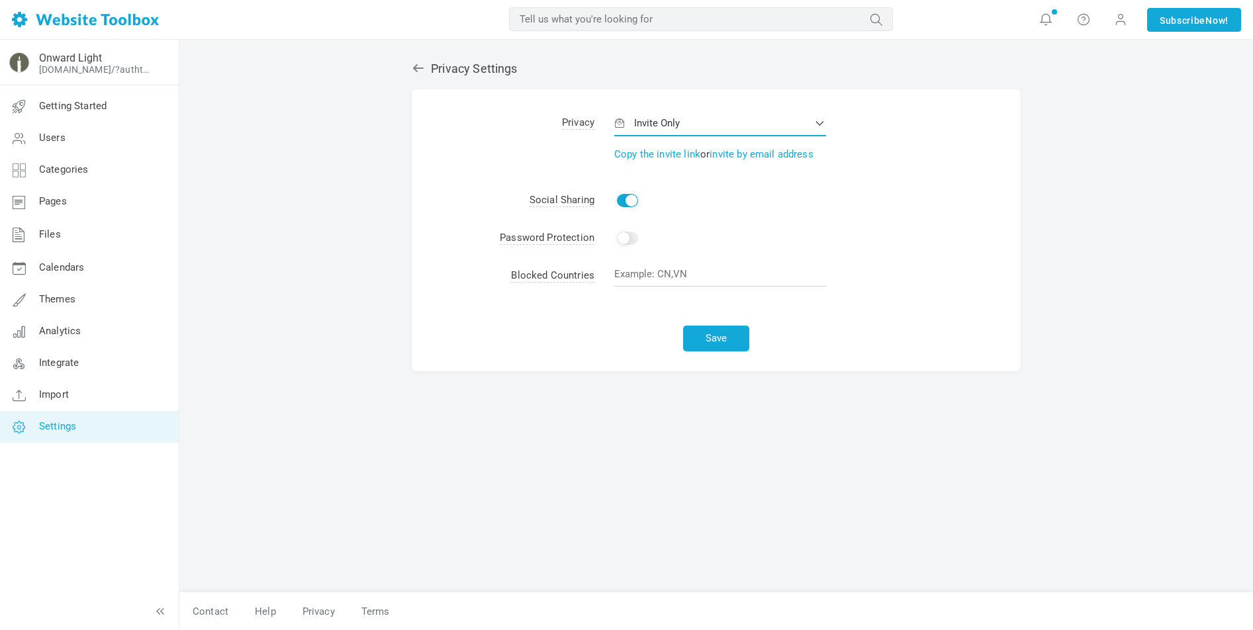
scroll to position [0, 0]
click at [1119, 18] on span at bounding box center [1120, 19] width 13 height 15
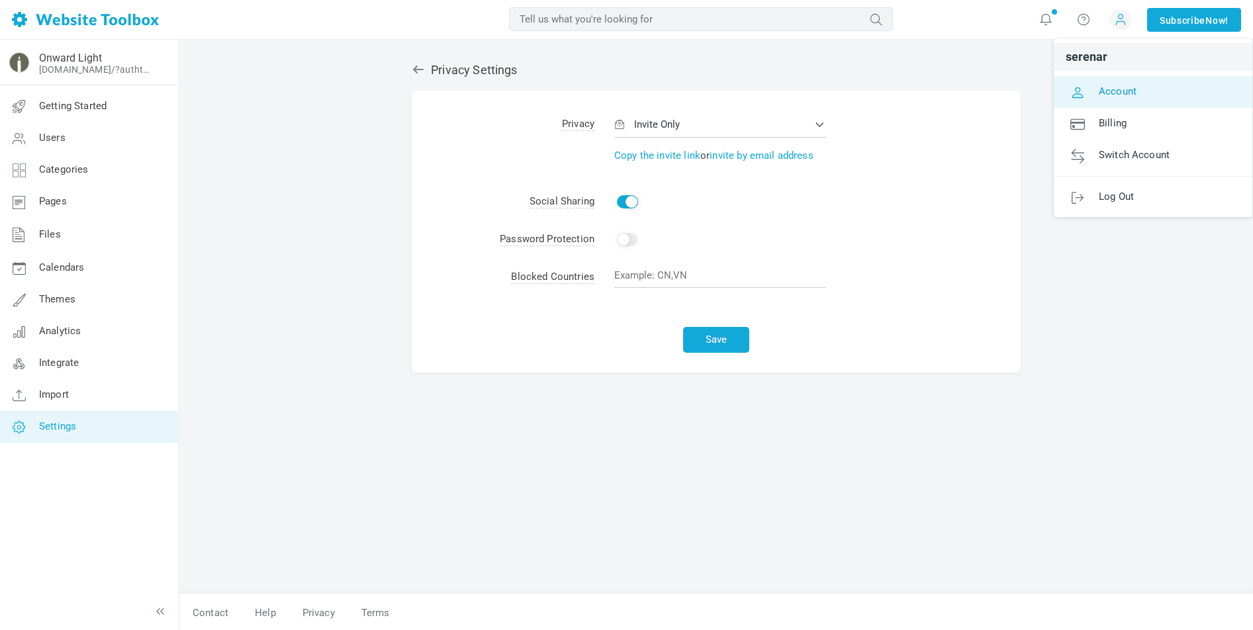
click at [1115, 89] on span "Account" at bounding box center [1118, 91] width 38 height 12
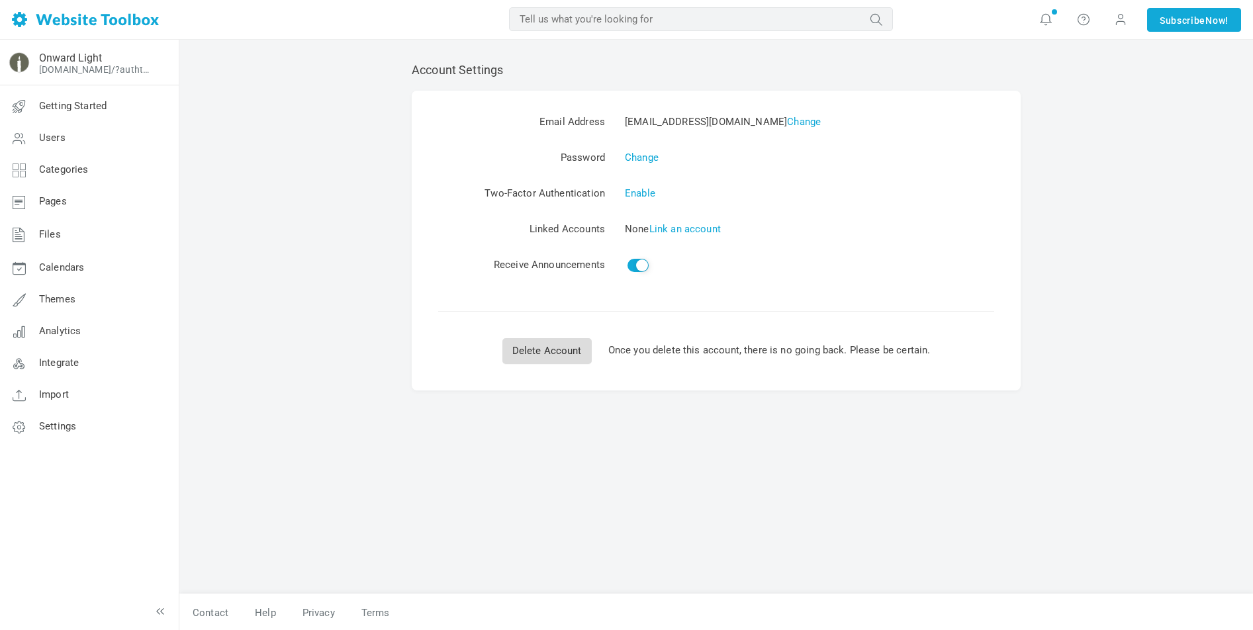
click at [557, 351] on link "Delete Account" at bounding box center [546, 351] width 89 height 26
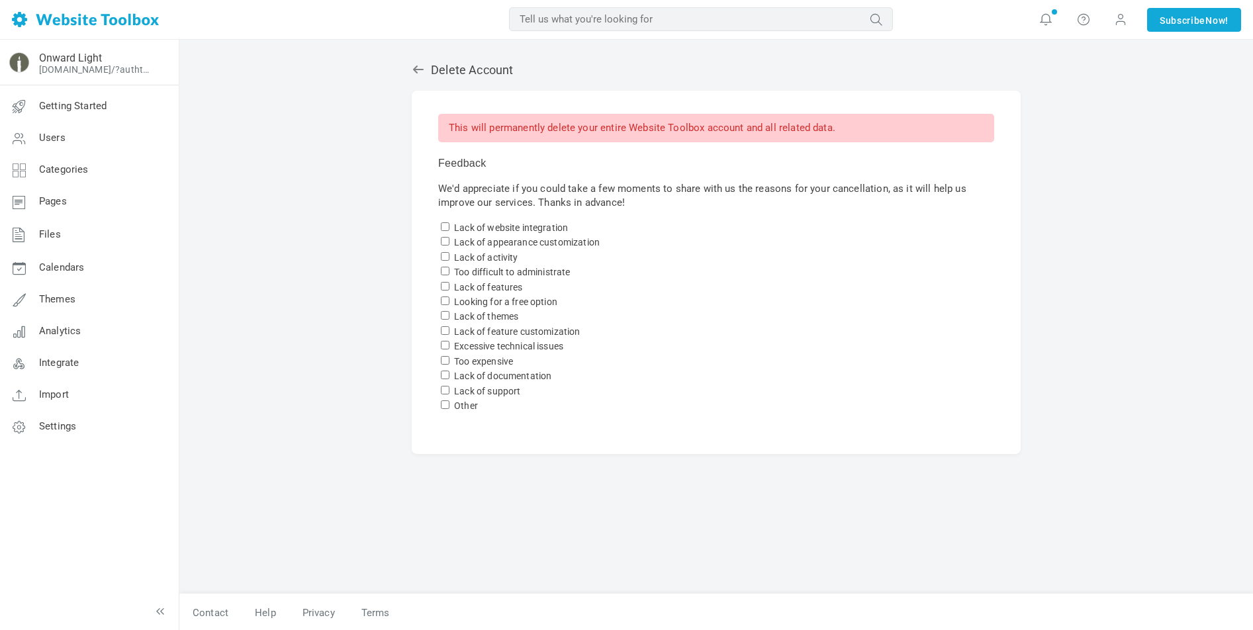
click at [446, 271] on input "Too difficult to administrate" at bounding box center [445, 271] width 9 height 9
checkbox input "true"
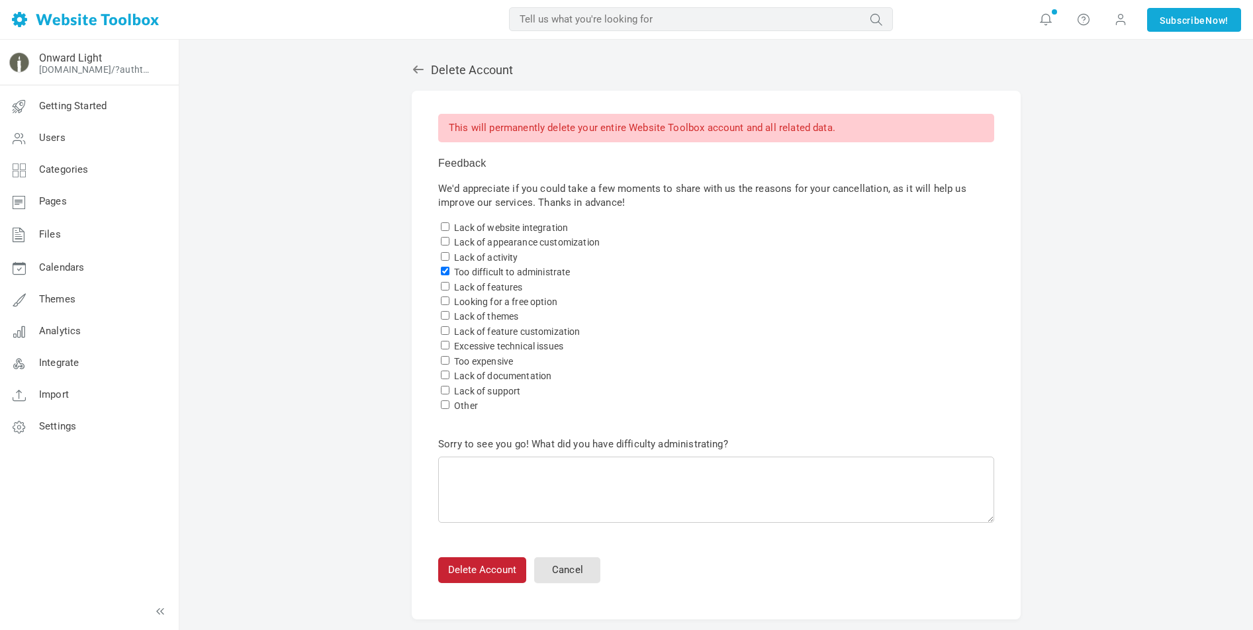
click at [467, 569] on button "Delete Account" at bounding box center [482, 570] width 88 height 26
